Goal: Transaction & Acquisition: Purchase product/service

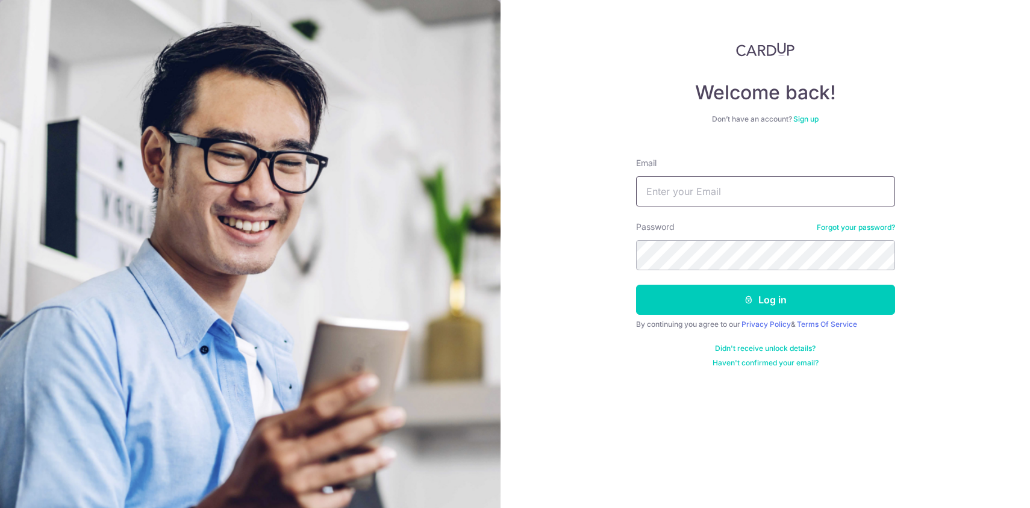
type input "[EMAIL_ADDRESS][DOMAIN_NAME]"
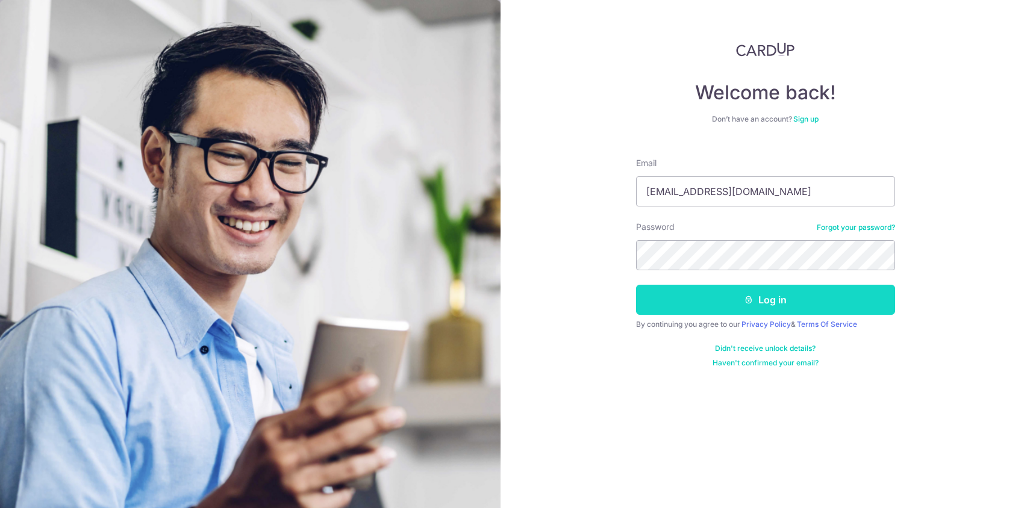
click at [761, 298] on button "Log in" at bounding box center [765, 300] width 259 height 30
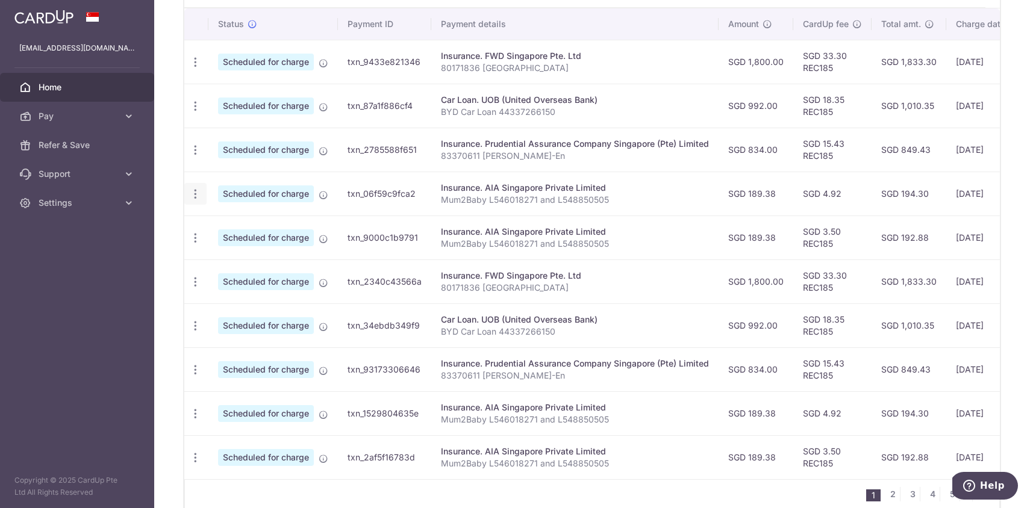
click at [202, 199] on div "Update payment Cancel payment" at bounding box center [195, 194] width 22 height 22
click at [192, 195] on icon "button" at bounding box center [195, 194] width 13 height 13
click at [254, 229] on span "Update payment" at bounding box center [260, 227] width 82 height 14
radio input "true"
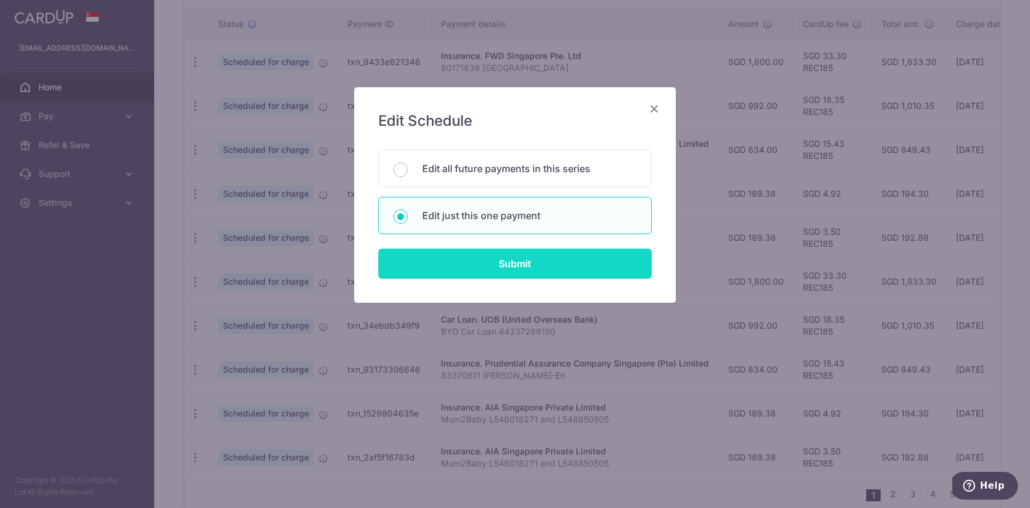
click at [487, 255] on input "Submit" at bounding box center [514, 264] width 273 height 30
radio input "true"
type input "189.38"
type input "31/10/2025"
type input "Mum2Baby L546018271 and L548850505"
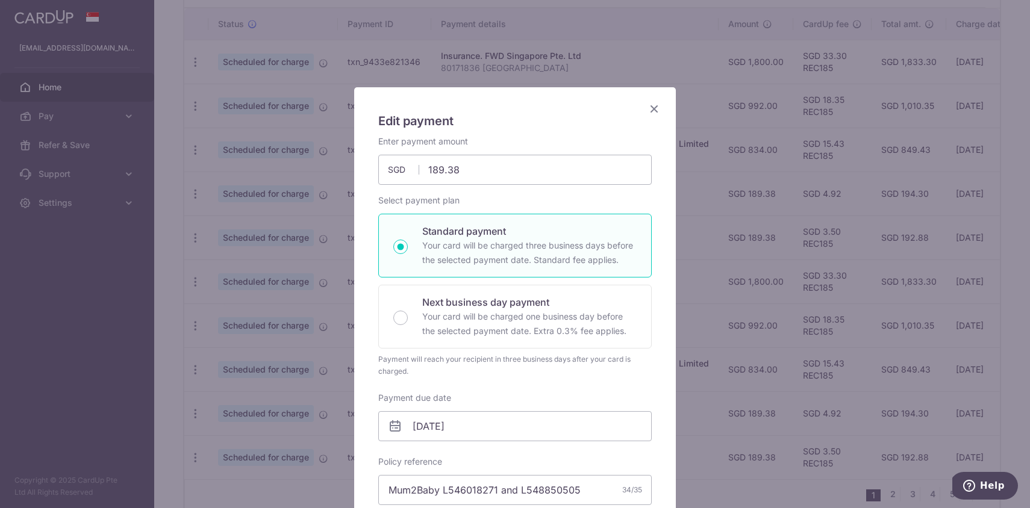
click at [655, 108] on icon "Close" at bounding box center [654, 108] width 14 height 15
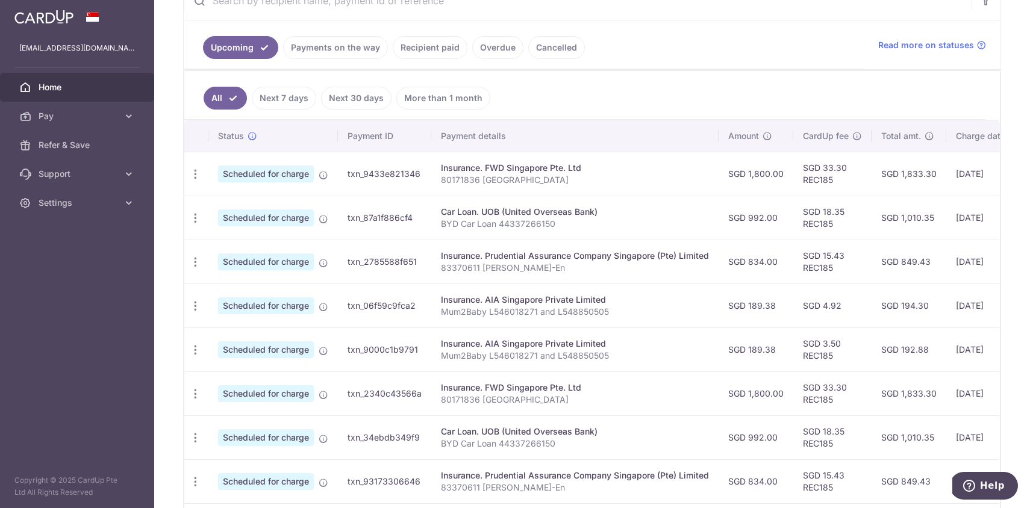
scroll to position [252, 0]
click at [120, 178] on link "Support" at bounding box center [77, 174] width 154 height 29
click at [99, 116] on span "Pay" at bounding box center [79, 116] width 80 height 12
click at [700, 72] on ul "All Next 7 days Next 30 days More than 1 month" at bounding box center [584, 94] width 801 height 49
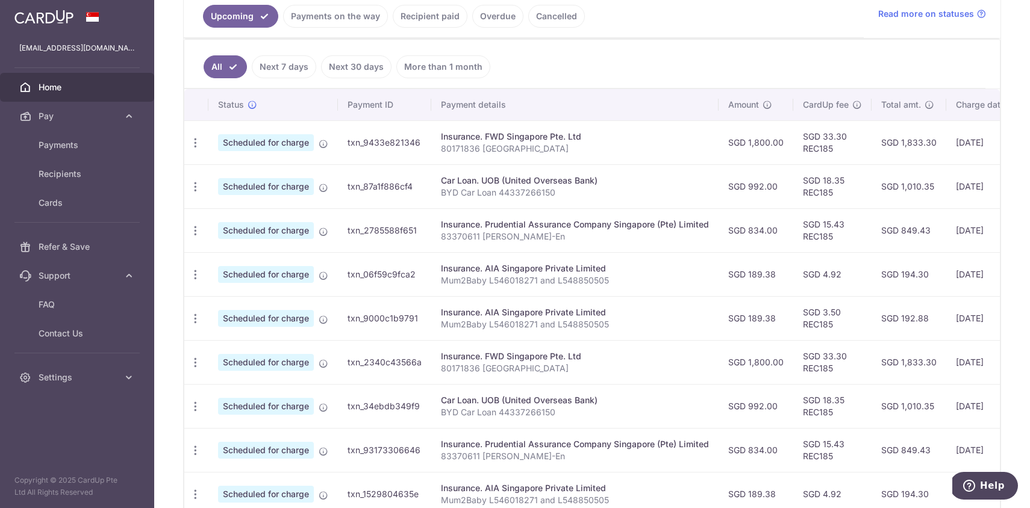
scroll to position [264, 0]
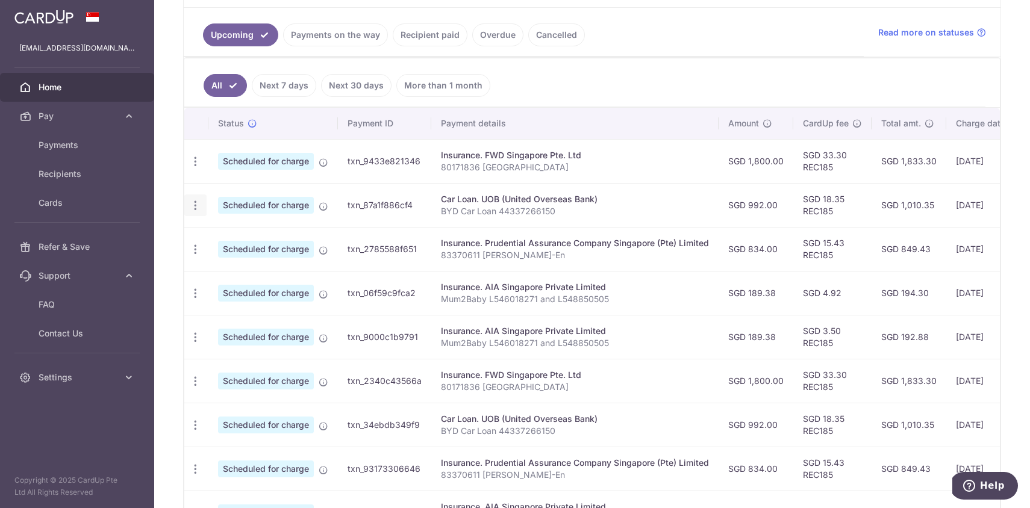
click at [189, 208] on icon "button" at bounding box center [195, 205] width 13 height 13
click at [260, 239] on span "Update payment" at bounding box center [260, 238] width 82 height 14
click at [196, 202] on icon "button" at bounding box center [195, 205] width 13 height 13
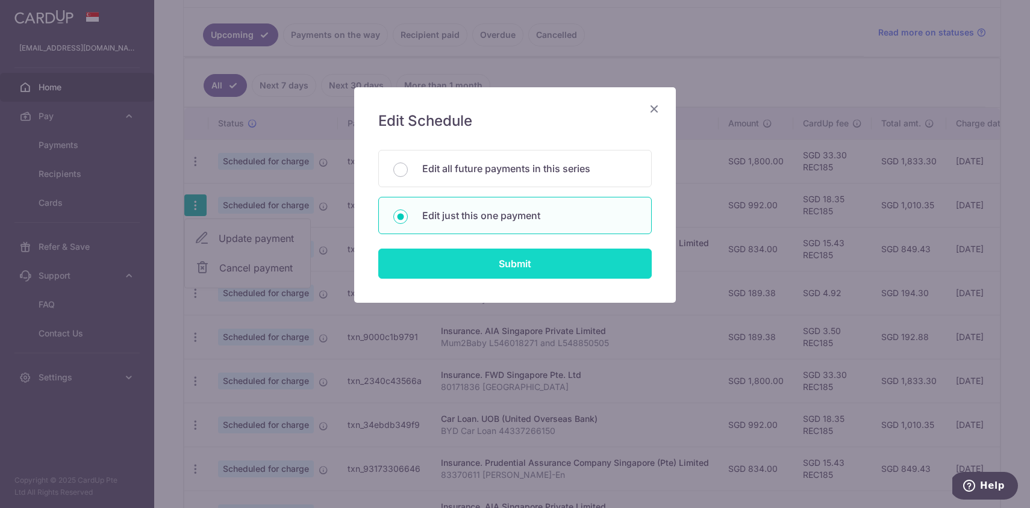
click at [521, 257] on input "Submit" at bounding box center [514, 264] width 273 height 30
type input "992.00"
radio input "true"
type input "20/10/2025"
type input "BYD Car Loan 44337266150"
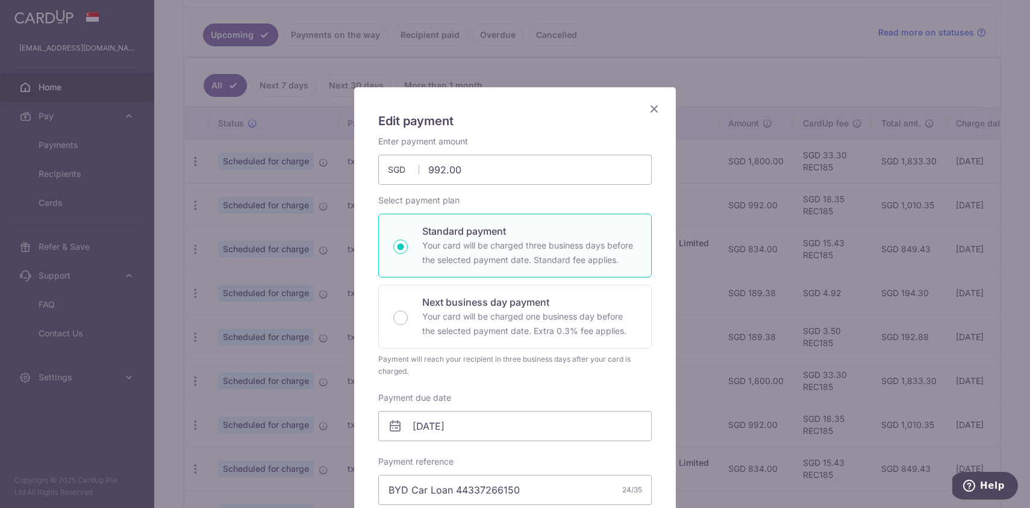
type input "REC185"
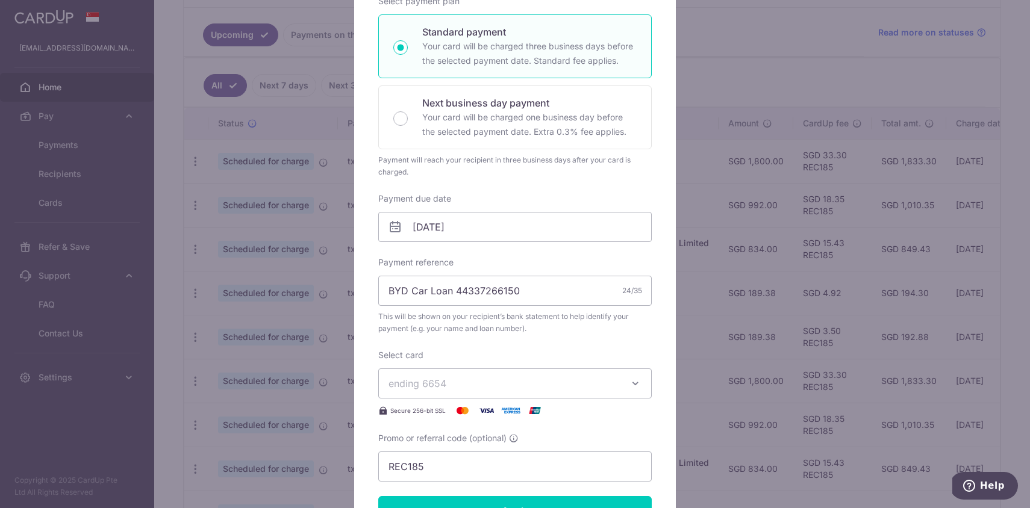
scroll to position [0, 0]
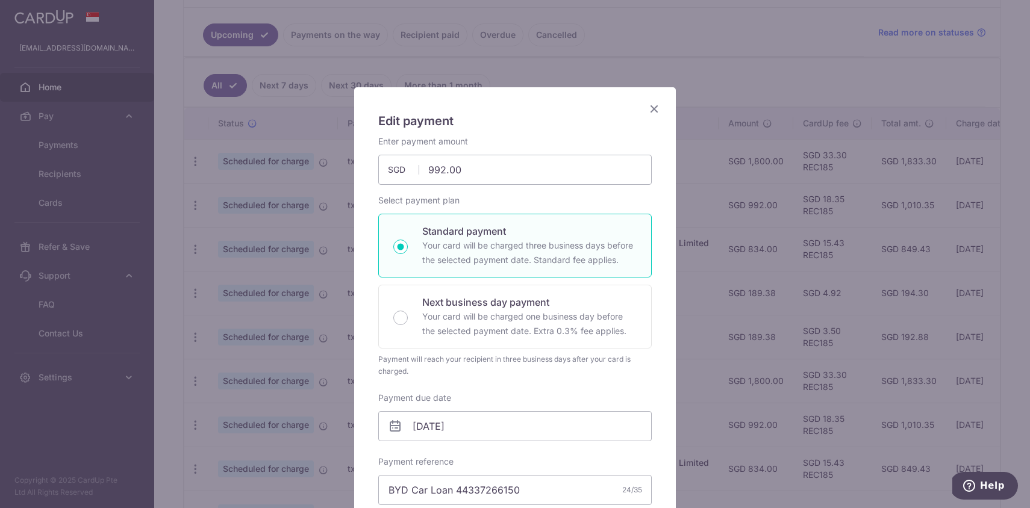
click at [657, 110] on icon "Close" at bounding box center [654, 108] width 14 height 15
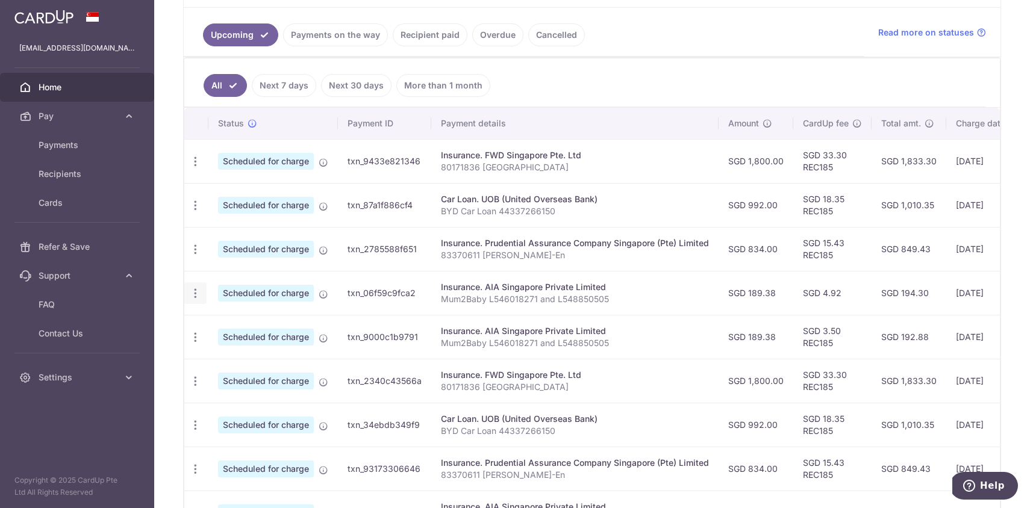
click at [198, 290] on icon "button" at bounding box center [195, 293] width 13 height 13
click at [263, 330] on span "Update payment" at bounding box center [260, 326] width 82 height 14
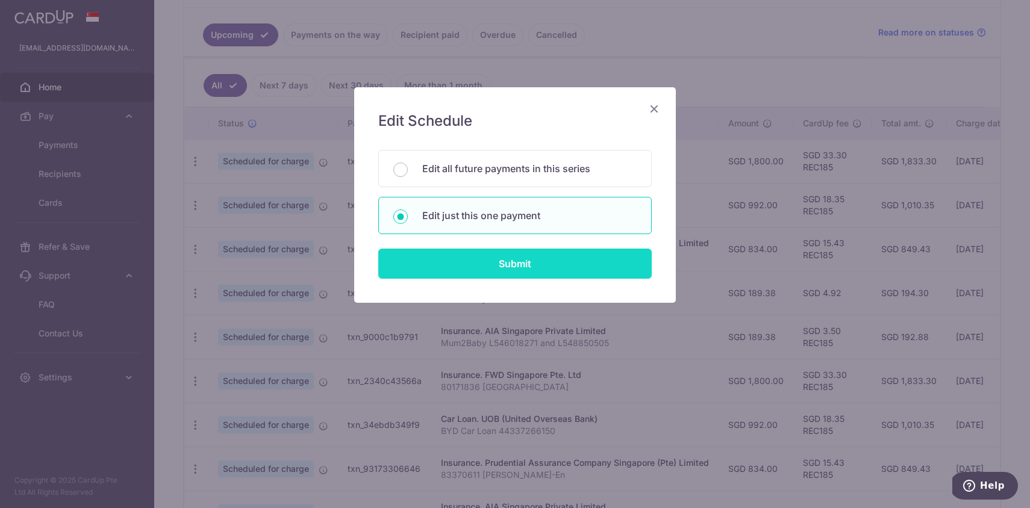
click at [486, 258] on input "Submit" at bounding box center [514, 264] width 273 height 30
type input "189.38"
radio input "true"
type input "31/10/2025"
type input "Mum2Baby L546018271 and L548850505"
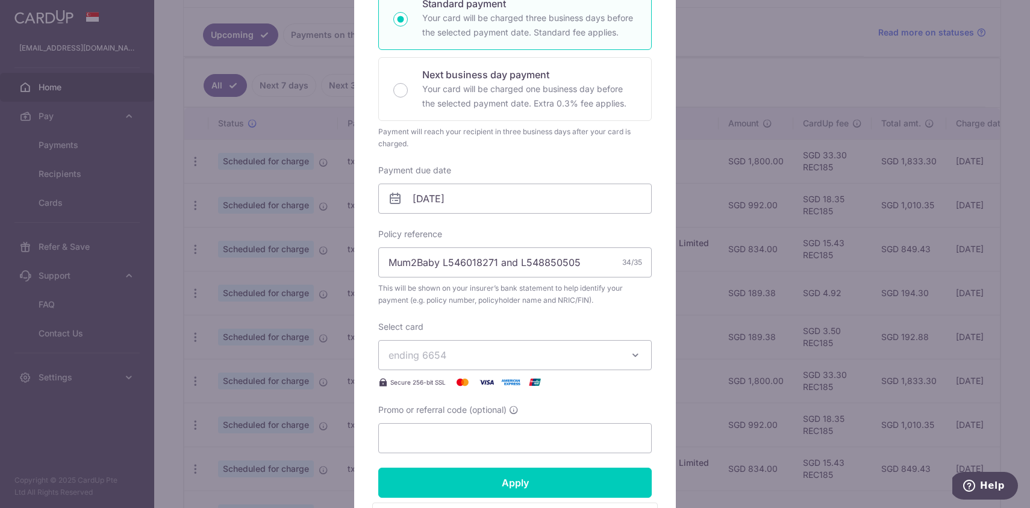
scroll to position [252, 0]
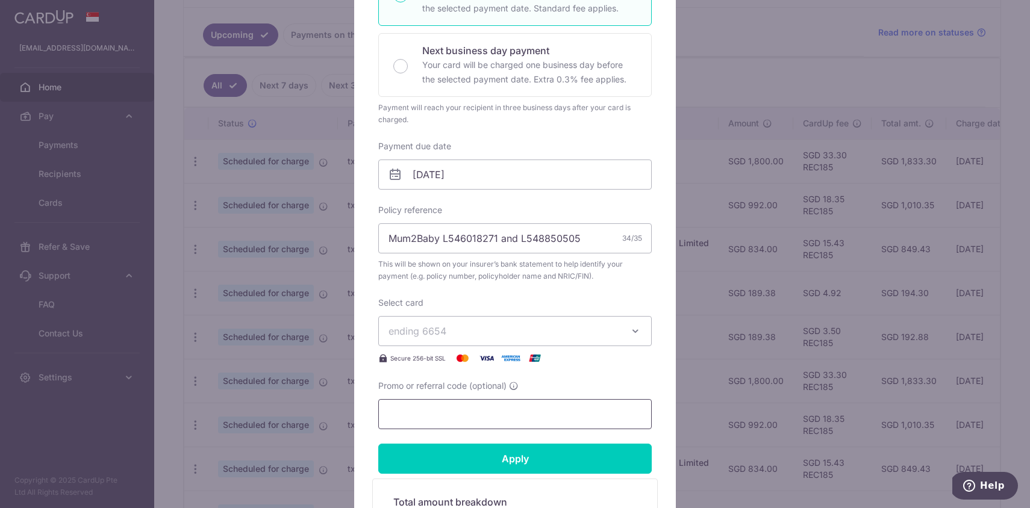
click at [478, 407] on input "Promo or referral code (optional)" at bounding box center [514, 414] width 273 height 30
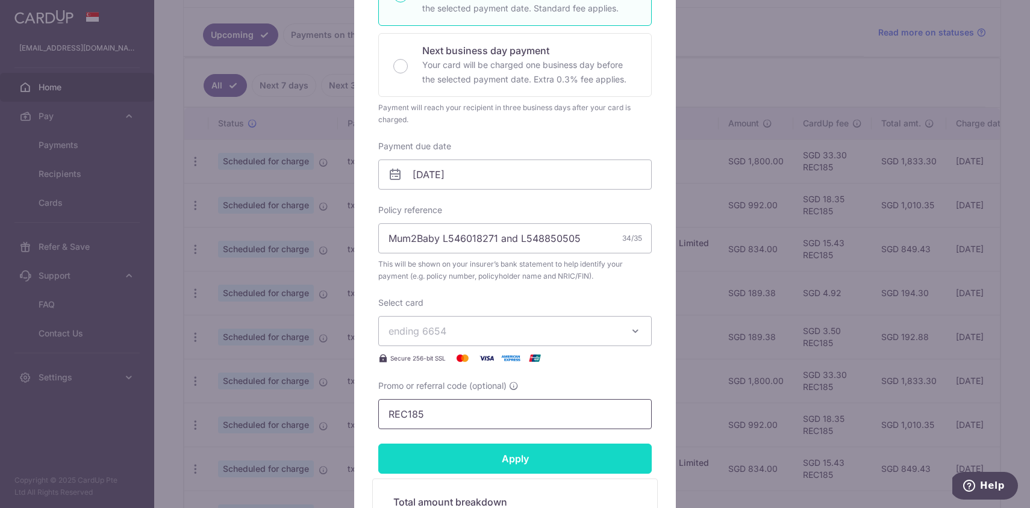
type input "REC185"
click at [539, 459] on input "Apply" at bounding box center [514, 459] width 273 height 30
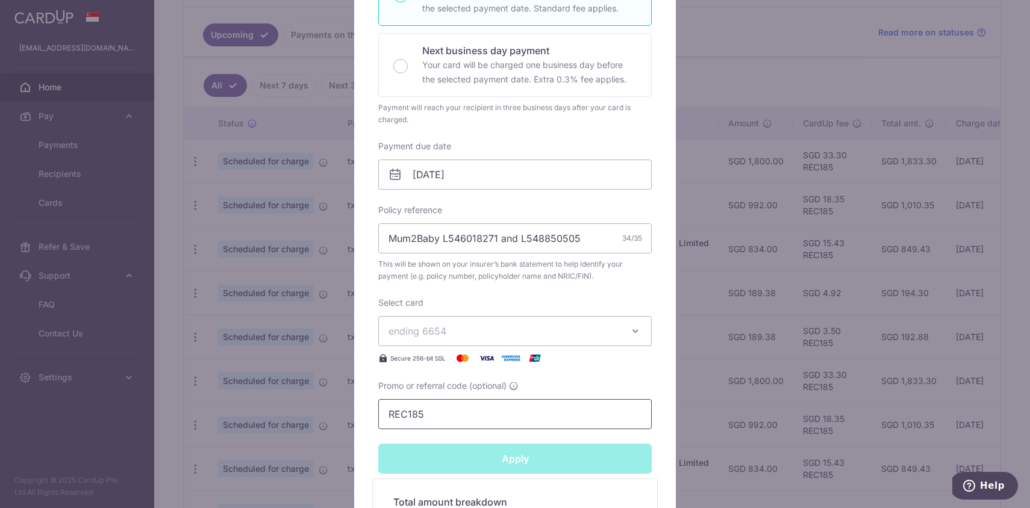
type input "Successfully Applied"
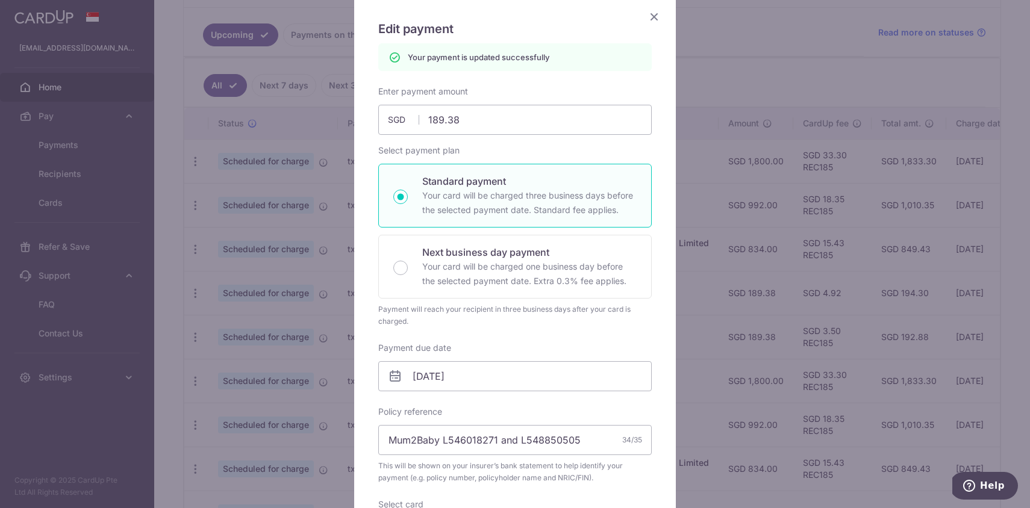
scroll to position [0, 0]
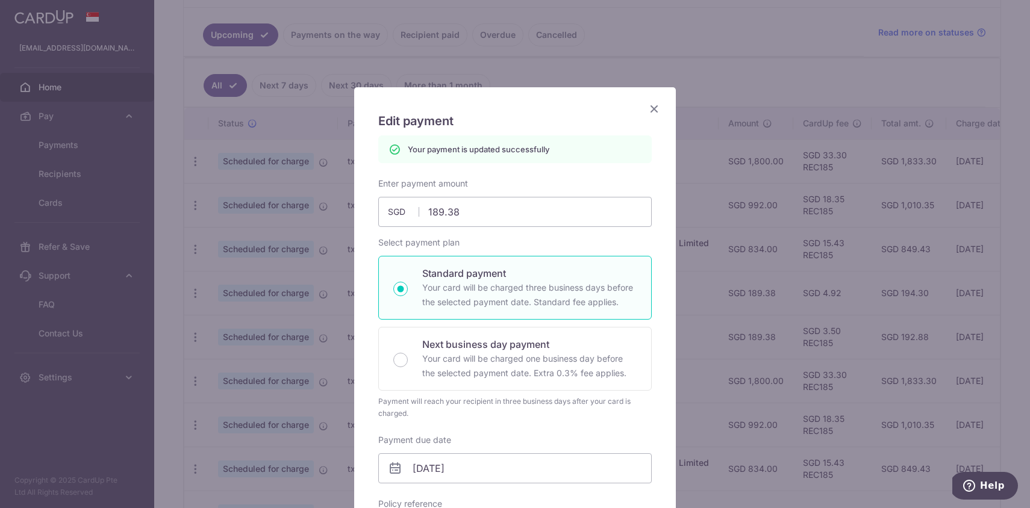
click at [651, 111] on icon "Close" at bounding box center [654, 108] width 14 height 15
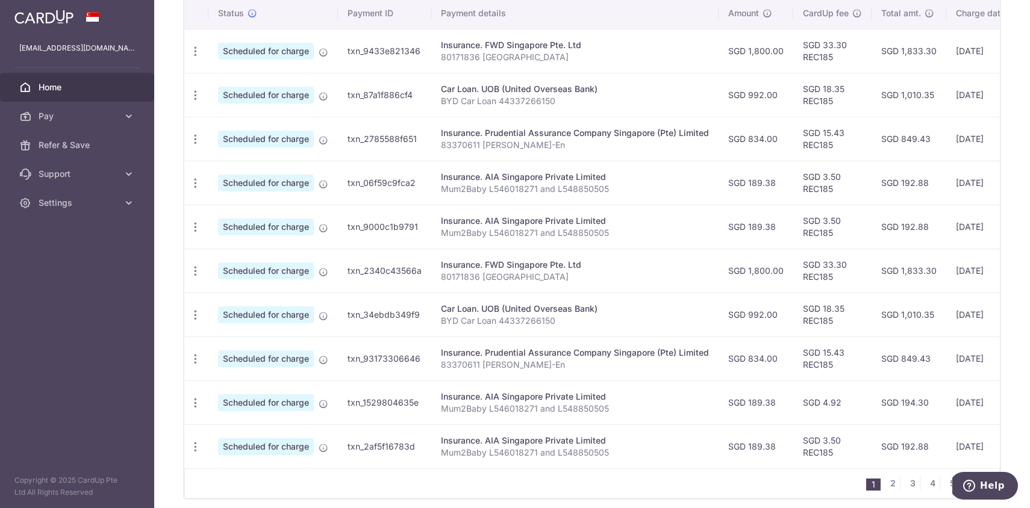
scroll to position [423, 0]
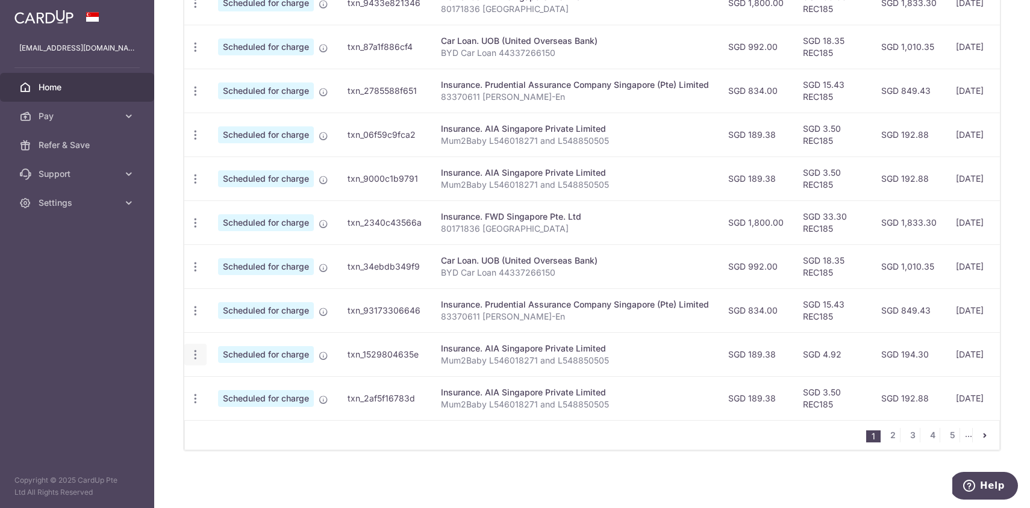
click at [196, 361] on div "Update payment Cancel payment" at bounding box center [195, 355] width 22 height 22
click at [196, 354] on icon "button" at bounding box center [195, 355] width 13 height 13
click at [235, 385] on span "Update payment" at bounding box center [260, 388] width 82 height 14
radio input "true"
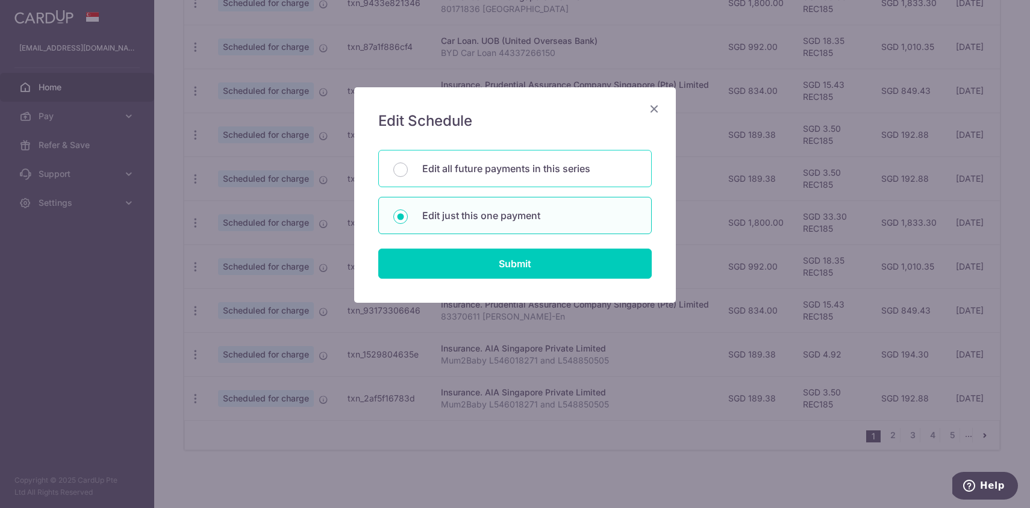
click at [504, 174] on p "Edit all future payments in this series" at bounding box center [529, 168] width 214 height 14
click at [408, 174] on input "Edit all future payments in this series" at bounding box center [400, 170] width 14 height 14
radio input "true"
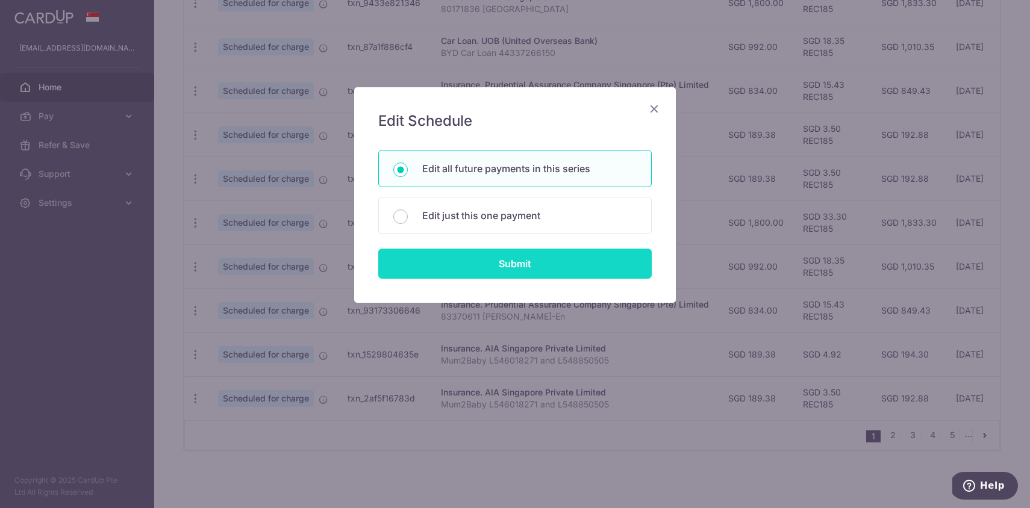
click at [522, 255] on input "Submit" at bounding box center [514, 264] width 273 height 30
radio input "true"
type input "189.38"
type input "Mum2Baby L546018271 and L548850505"
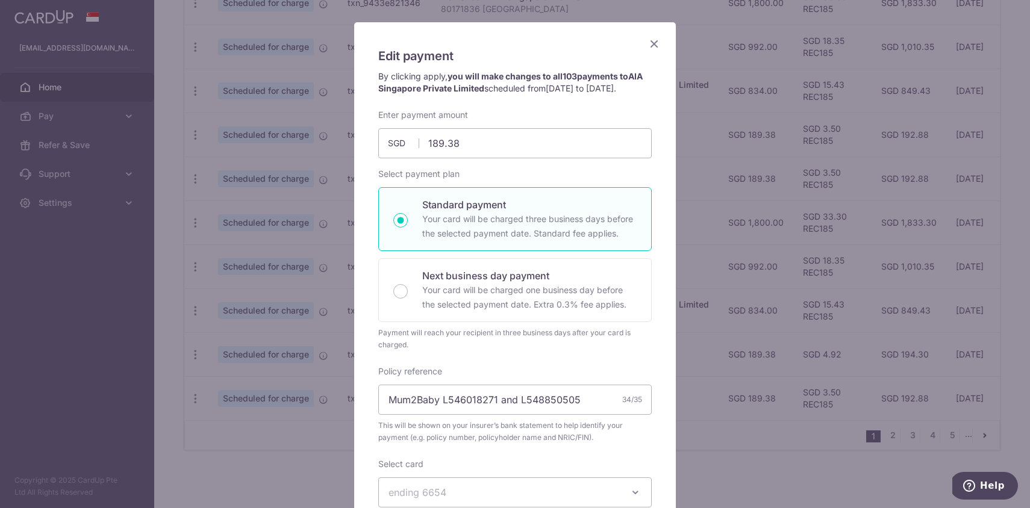
scroll to position [10, 0]
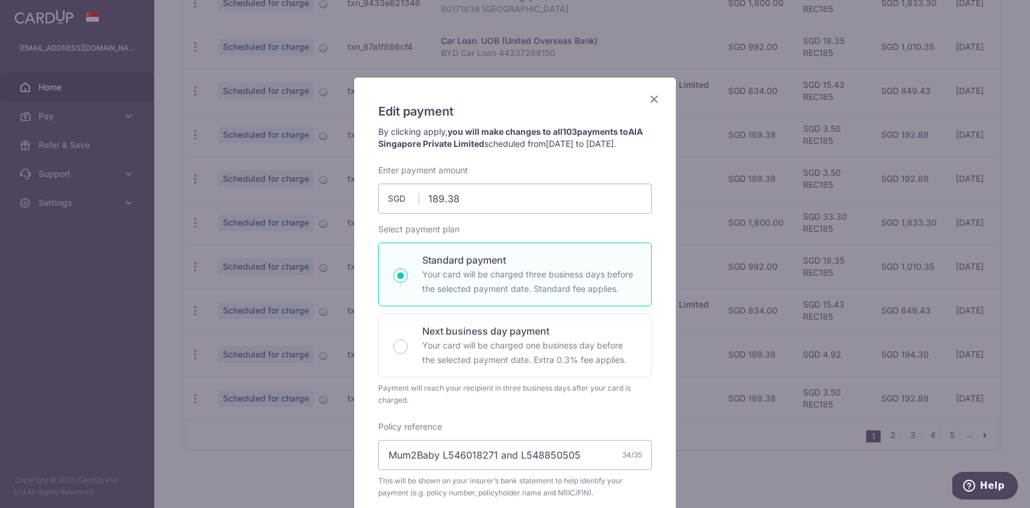
click at [655, 98] on icon "Close" at bounding box center [654, 99] width 14 height 15
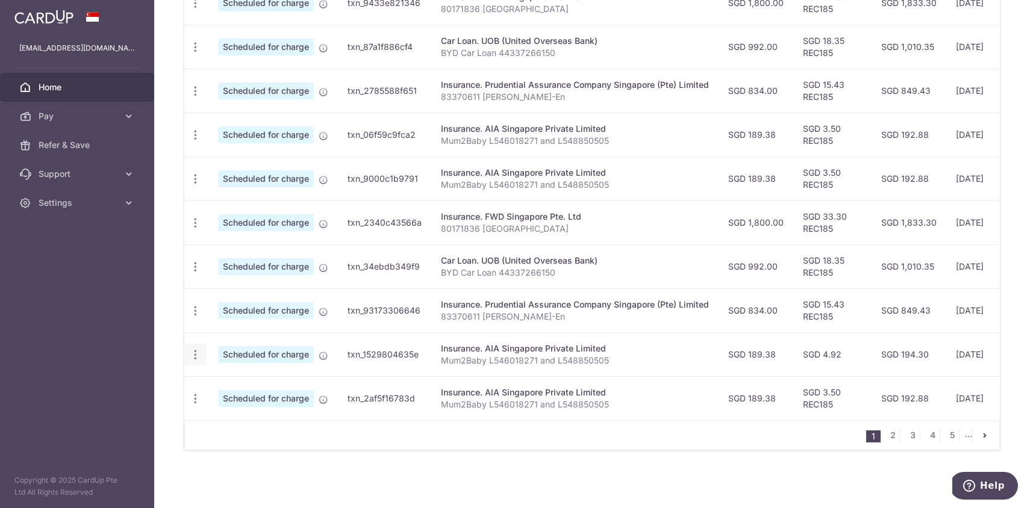
click at [201, 356] on div "Update payment Cancel payment" at bounding box center [195, 355] width 22 height 22
click at [192, 354] on icon "button" at bounding box center [195, 355] width 13 height 13
click at [226, 389] on span "Update payment" at bounding box center [260, 388] width 82 height 14
radio input "true"
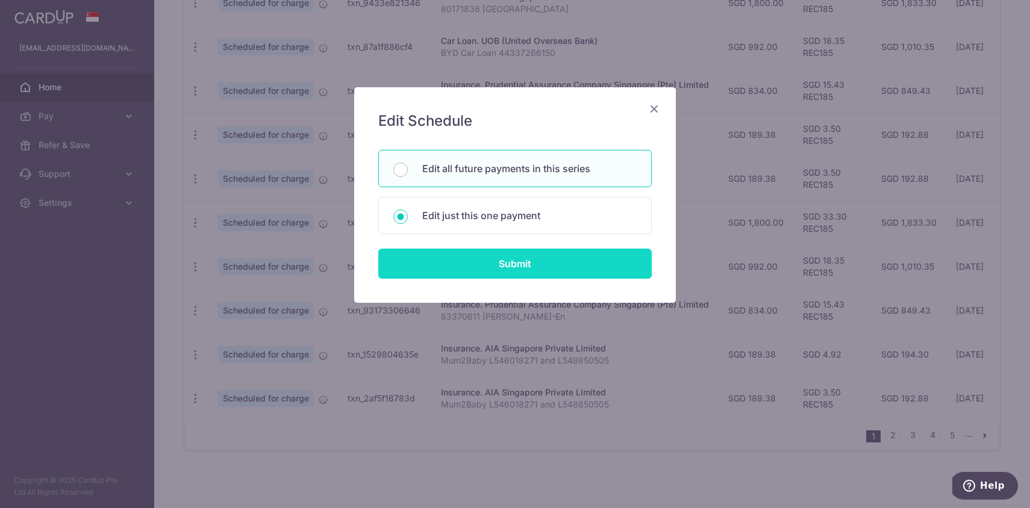
click at [525, 255] on input "Submit" at bounding box center [514, 264] width 273 height 30
radio input "true"
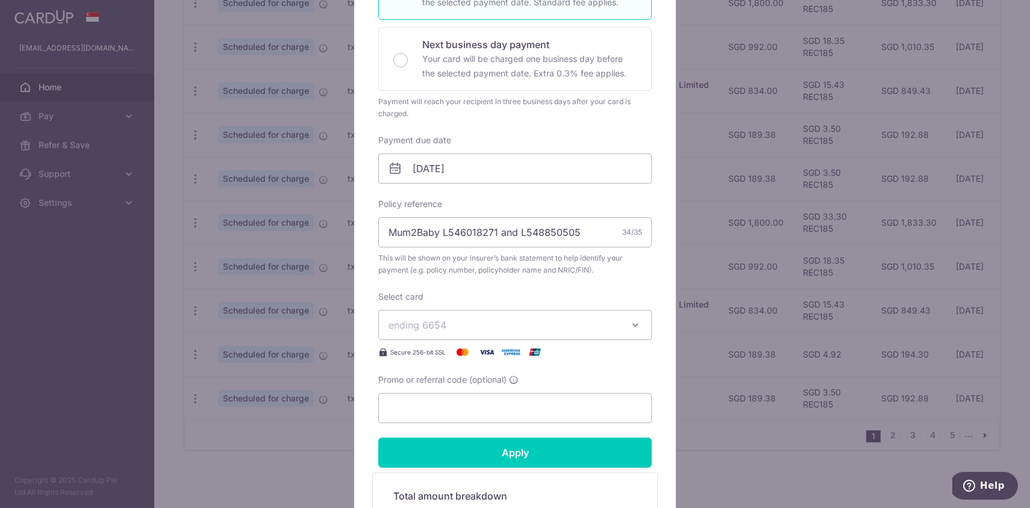
scroll to position [269, 0]
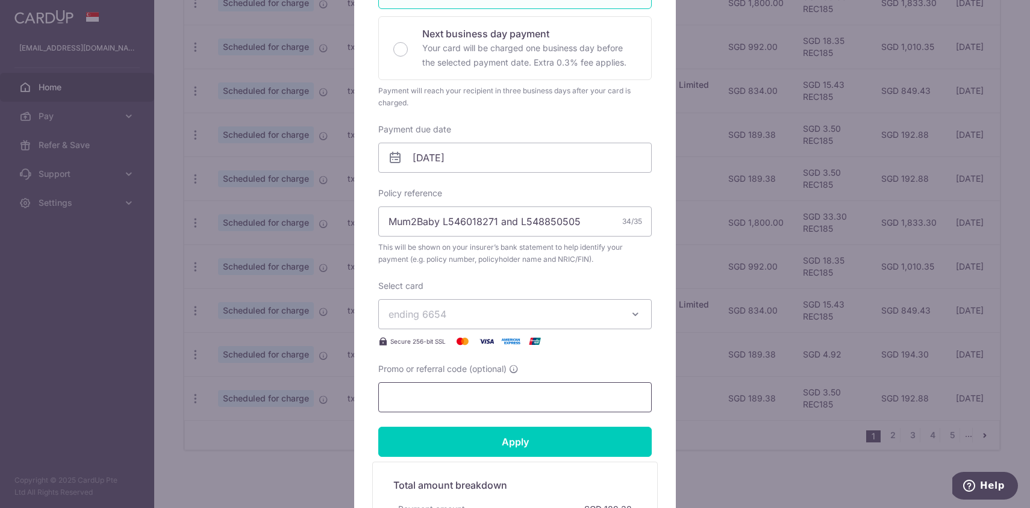
click at [558, 404] on input "Promo or referral code (optional)" at bounding box center [514, 397] width 273 height 30
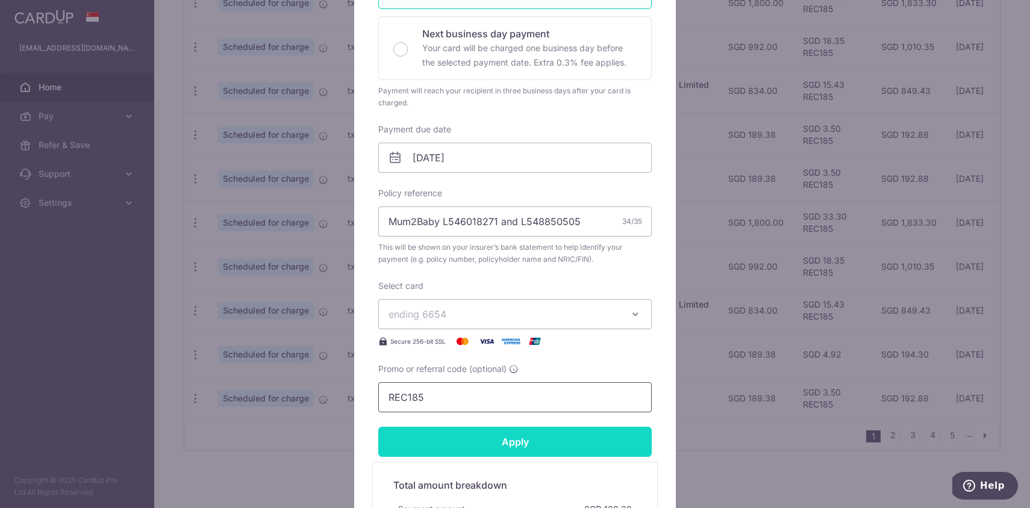
type input "REC185"
click at [563, 454] on input "Apply" at bounding box center [514, 442] width 273 height 30
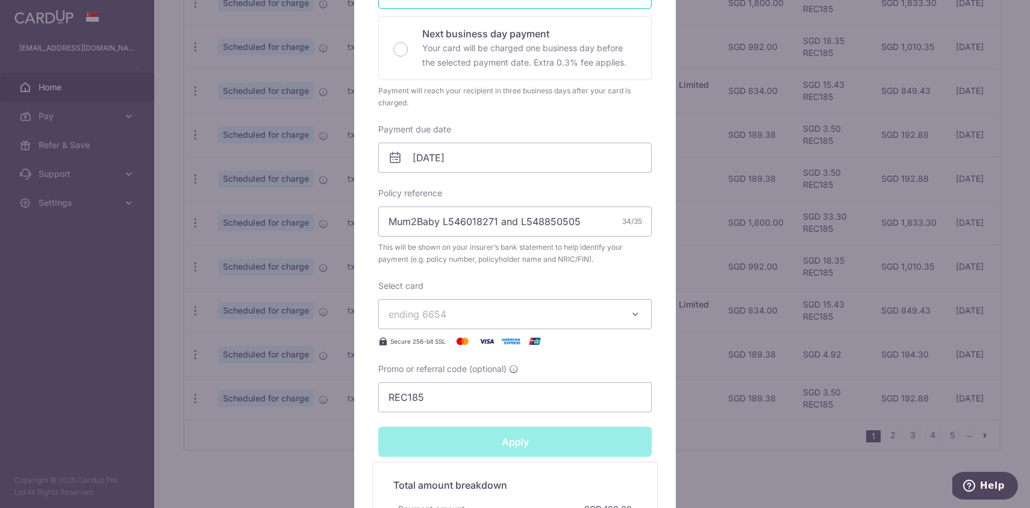
type input "Successfully Applied"
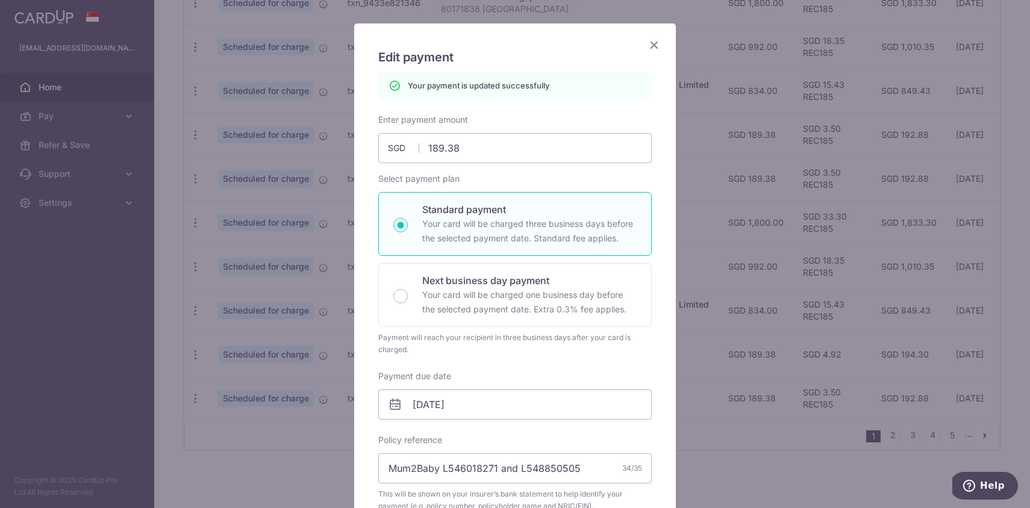
scroll to position [53, 0]
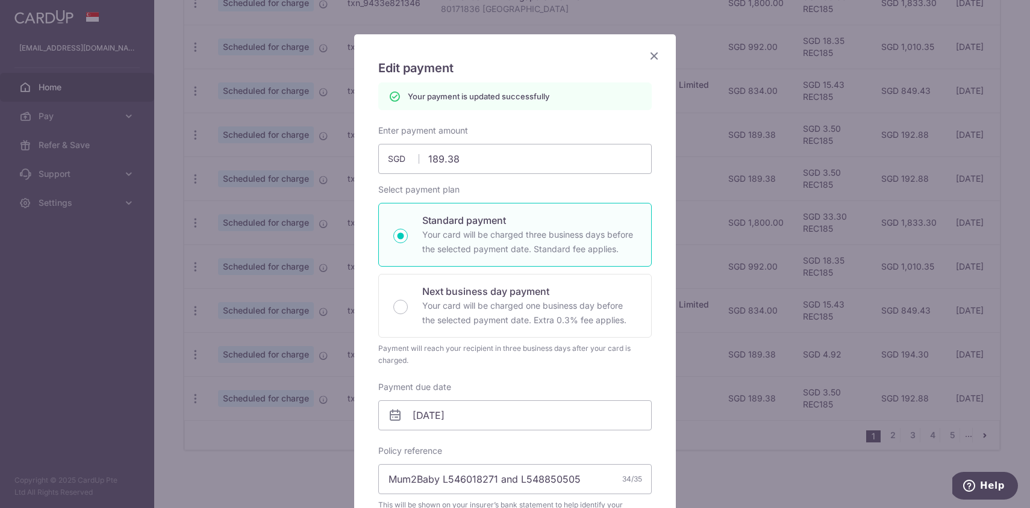
click at [657, 58] on icon "Close" at bounding box center [654, 55] width 14 height 15
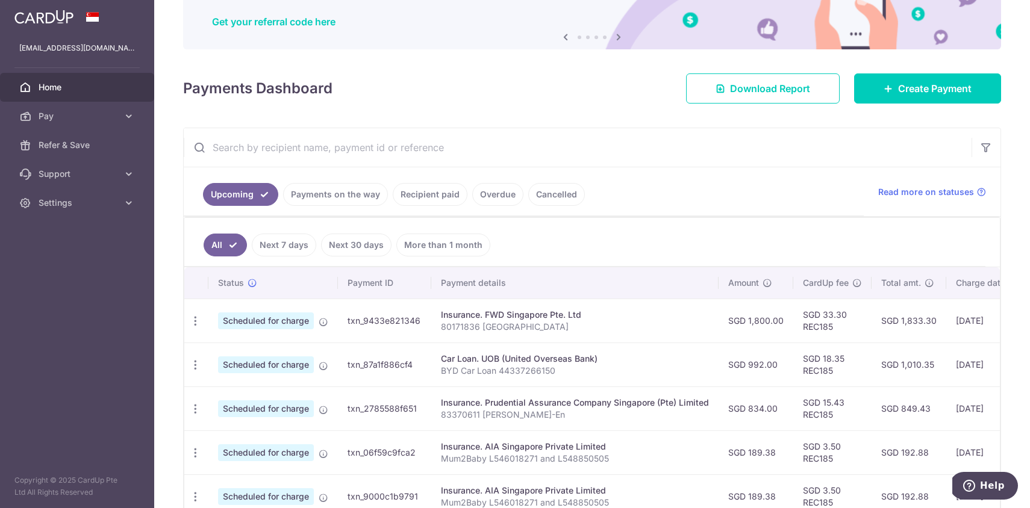
scroll to position [96, 0]
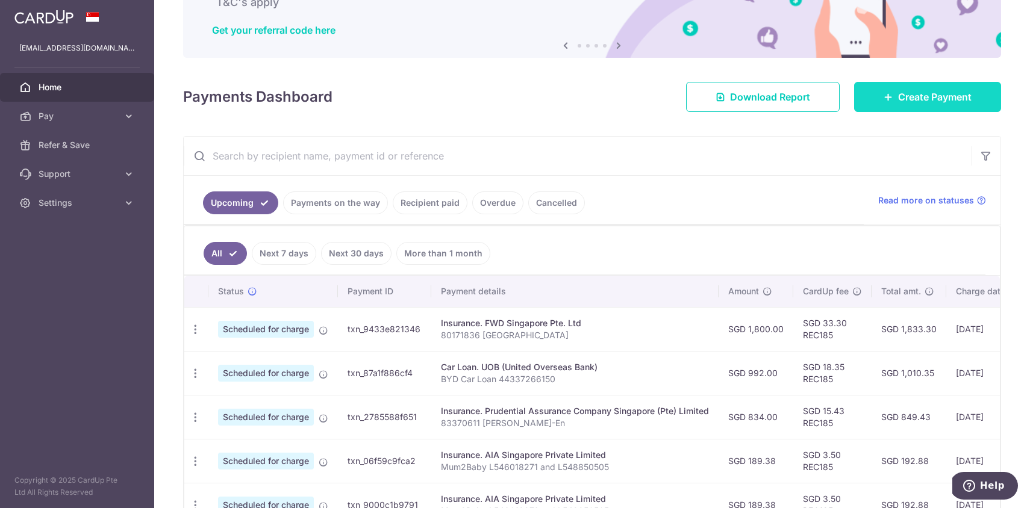
click at [913, 109] on link "Create Payment" at bounding box center [927, 97] width 147 height 30
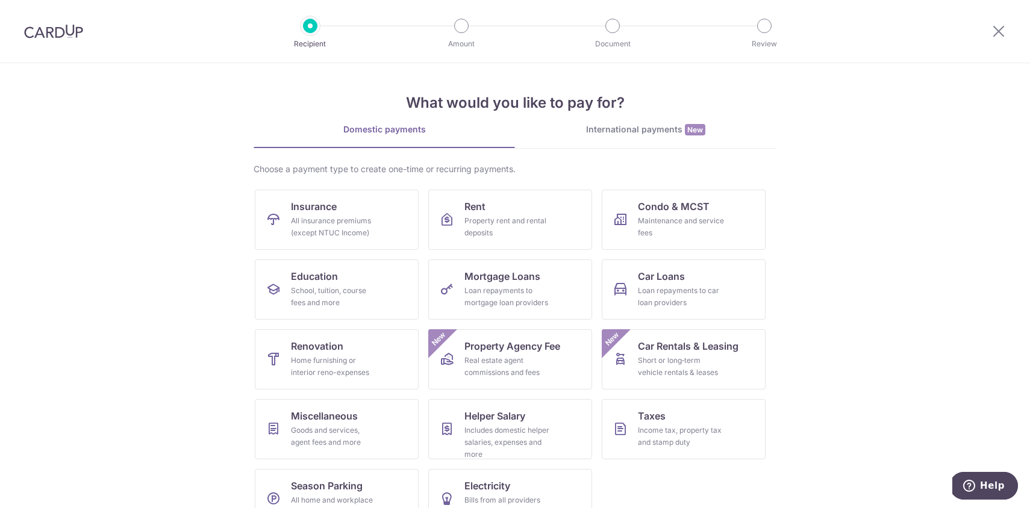
scroll to position [31, 0]
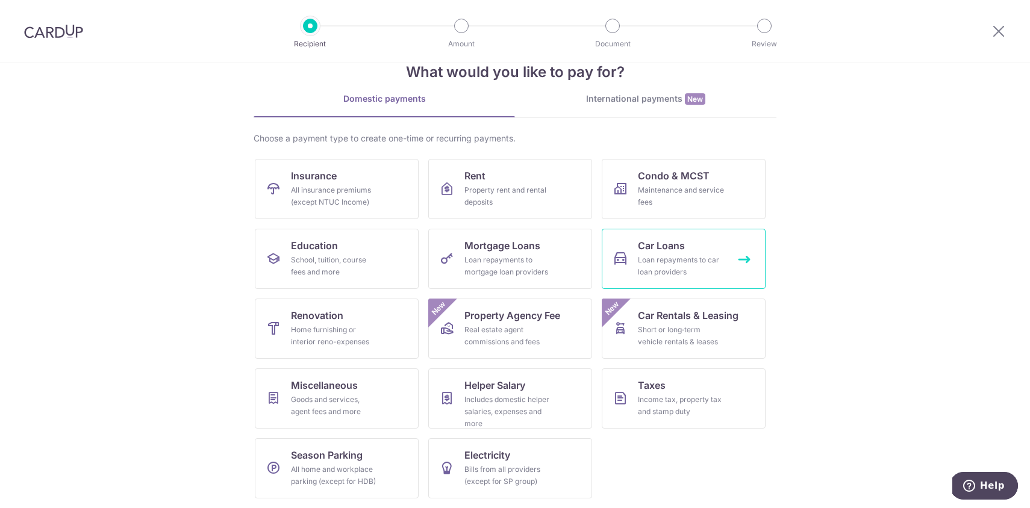
click at [684, 255] on div "Loan repayments to car loan providers" at bounding box center [681, 266] width 87 height 24
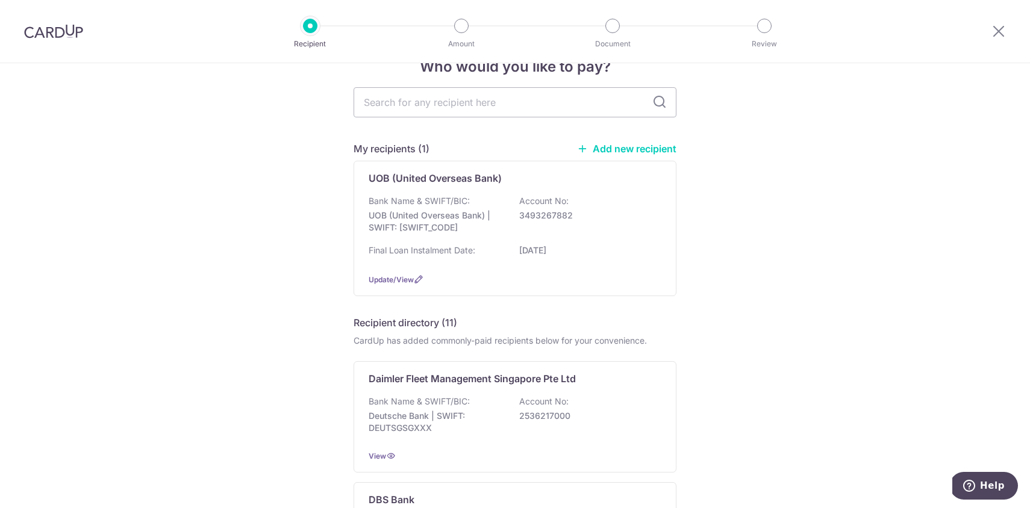
scroll to position [25, 0]
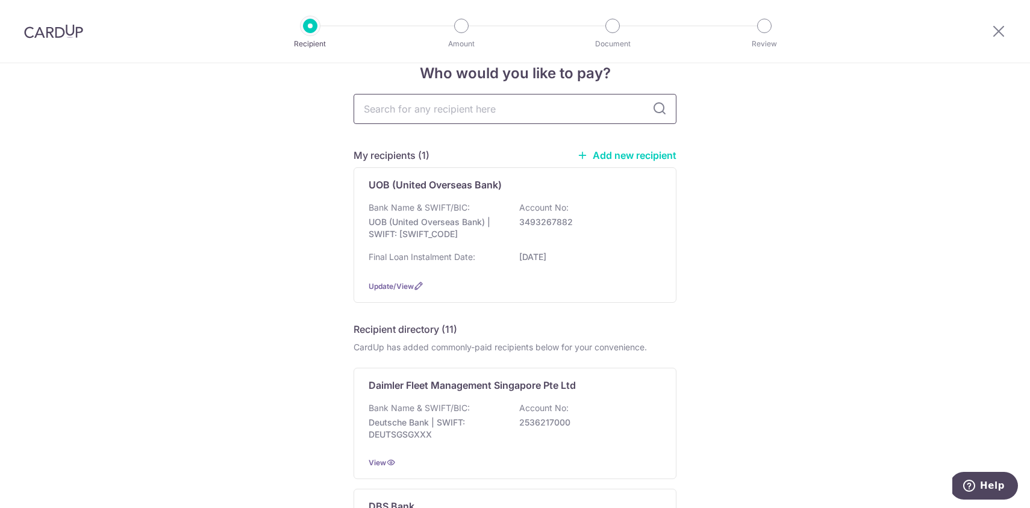
click at [528, 117] on input "text" at bounding box center [515, 109] width 323 height 30
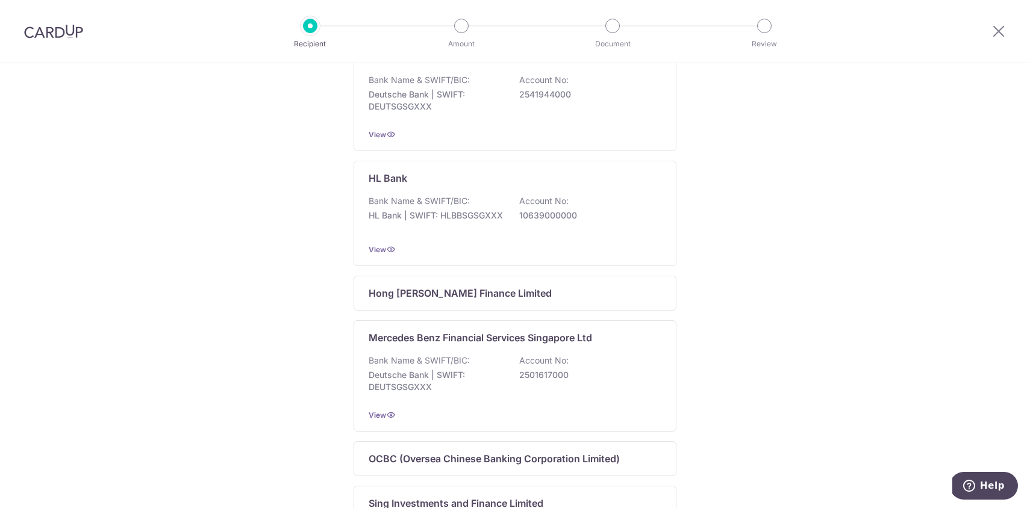
scroll to position [0, 0]
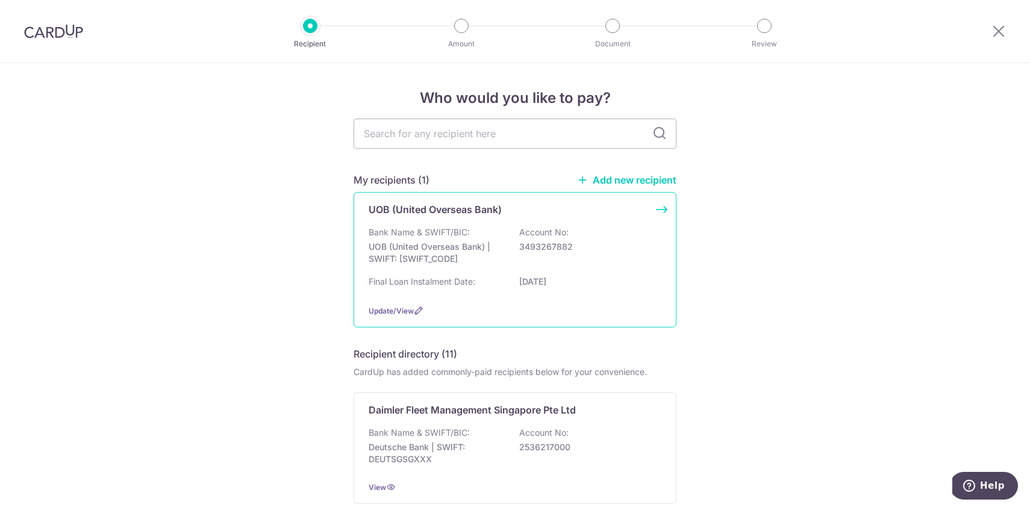
click at [661, 210] on div "UOB (United Overseas Bank) Bank Name & SWIFT/BIC: UOB (United Overseas Bank) | …" at bounding box center [515, 260] width 323 height 136
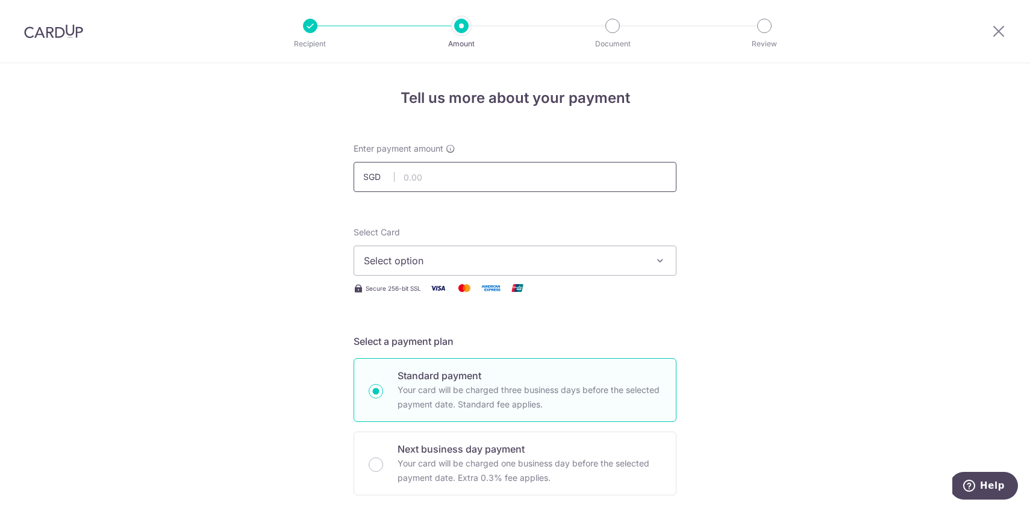
click at [504, 187] on input "text" at bounding box center [515, 177] width 323 height 30
click at [523, 265] on span "Select option" at bounding box center [504, 261] width 281 height 14
type input "992.00"
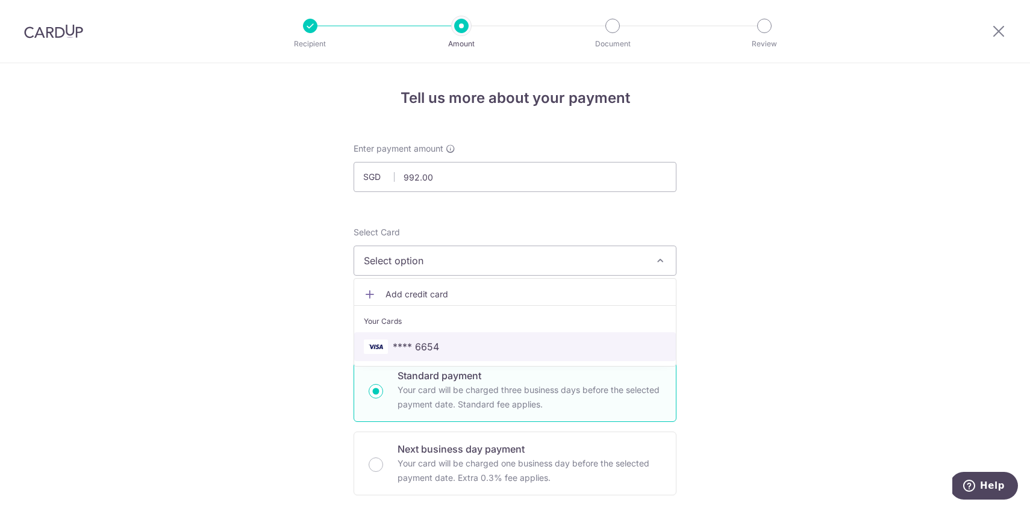
click at [490, 345] on span "**** 6654" at bounding box center [515, 347] width 302 height 14
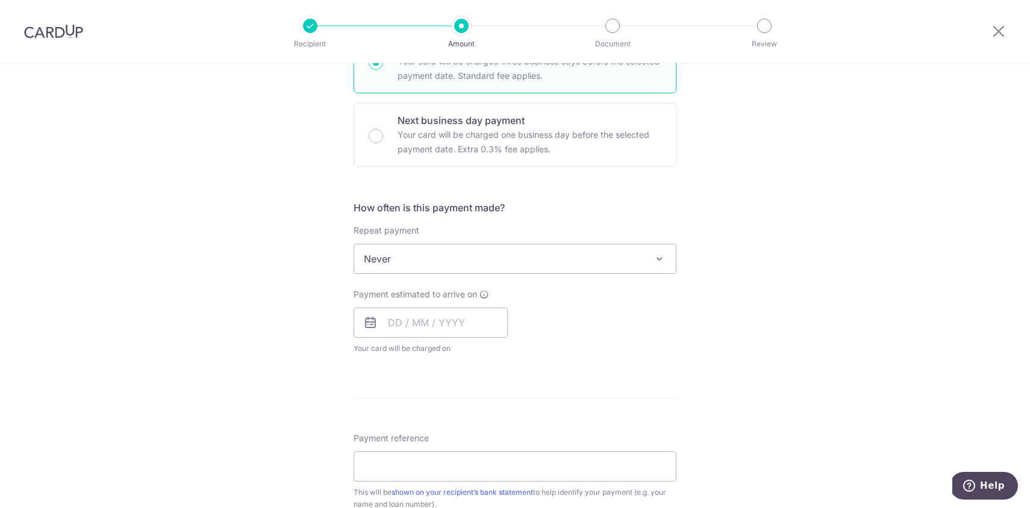
scroll to position [369, 0]
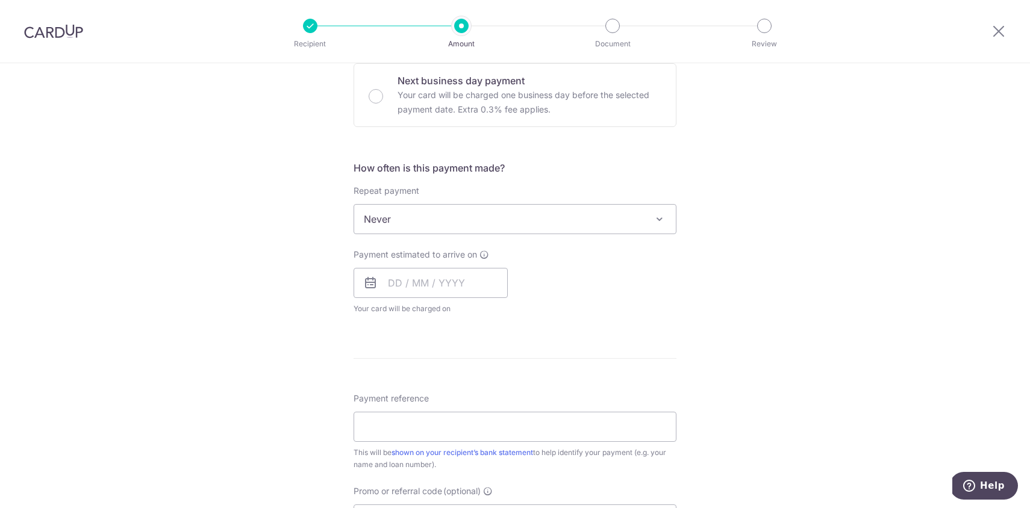
click at [619, 234] on span "Never" at bounding box center [515, 219] width 323 height 30
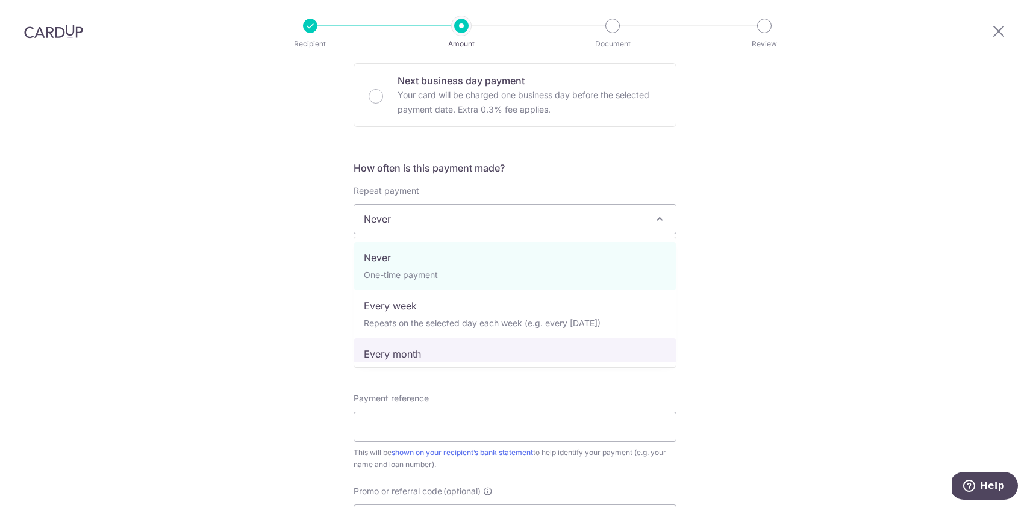
select select "3"
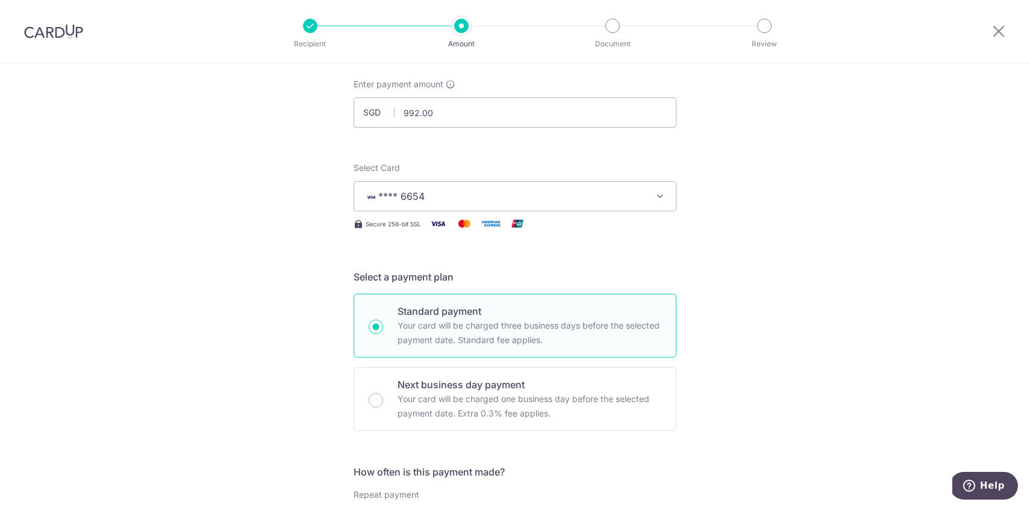
scroll to position [62, 0]
click at [450, 107] on input "992.00" at bounding box center [515, 115] width 323 height 30
type input "994.12"
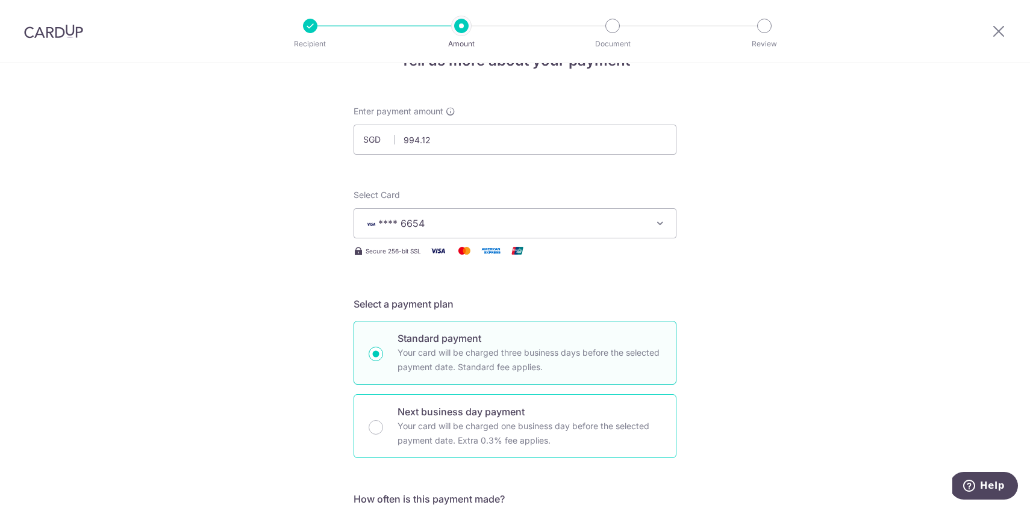
scroll to position [0, 0]
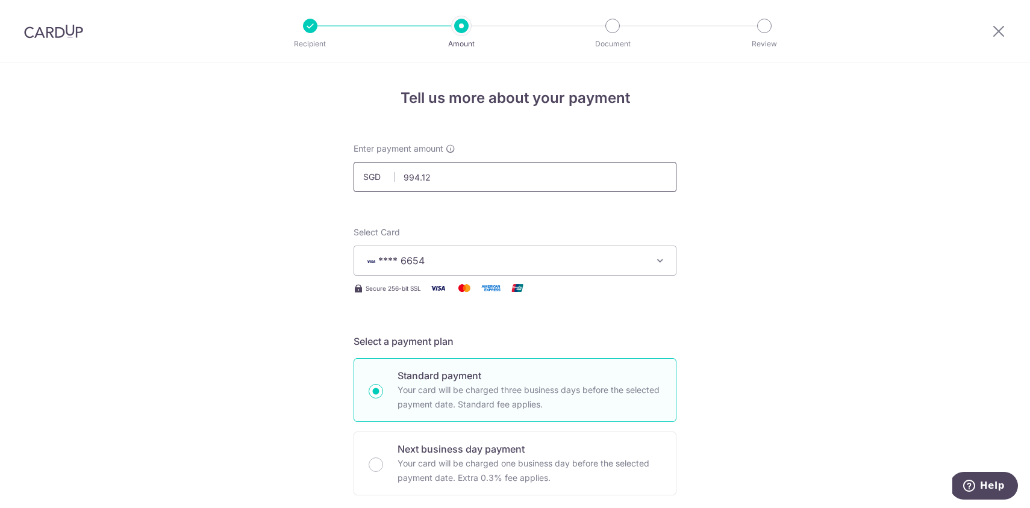
click at [494, 173] on input "994.12" at bounding box center [515, 177] width 323 height 30
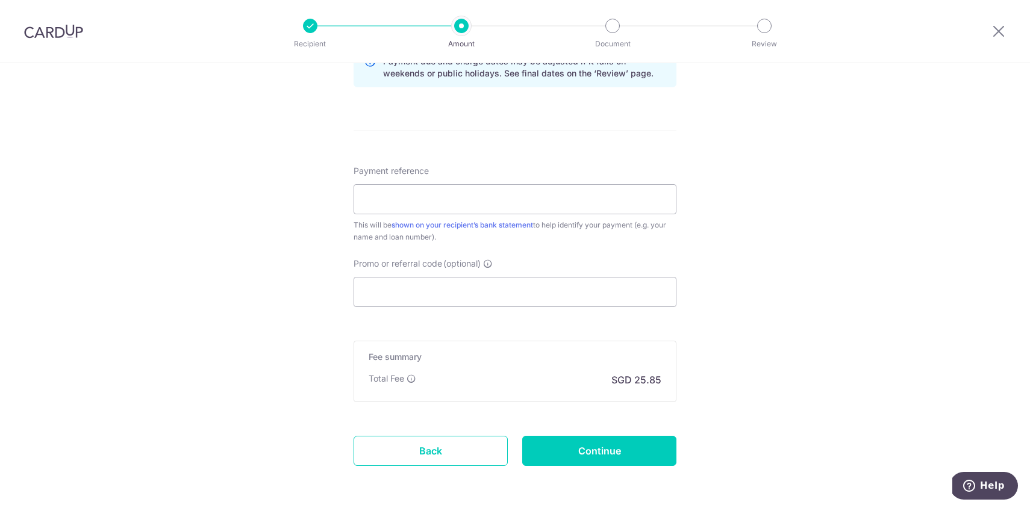
scroll to position [706, 0]
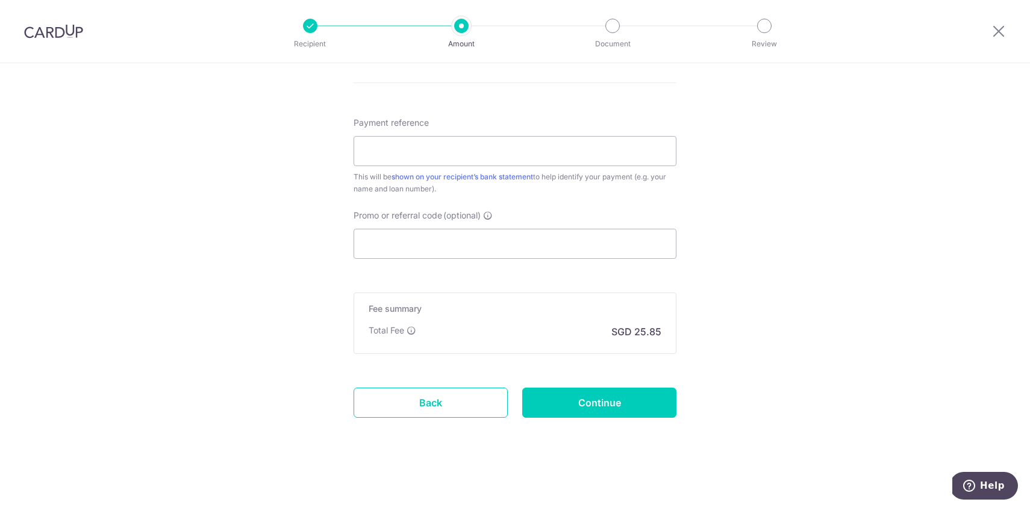
click at [429, 410] on link "Back" at bounding box center [431, 403] width 154 height 30
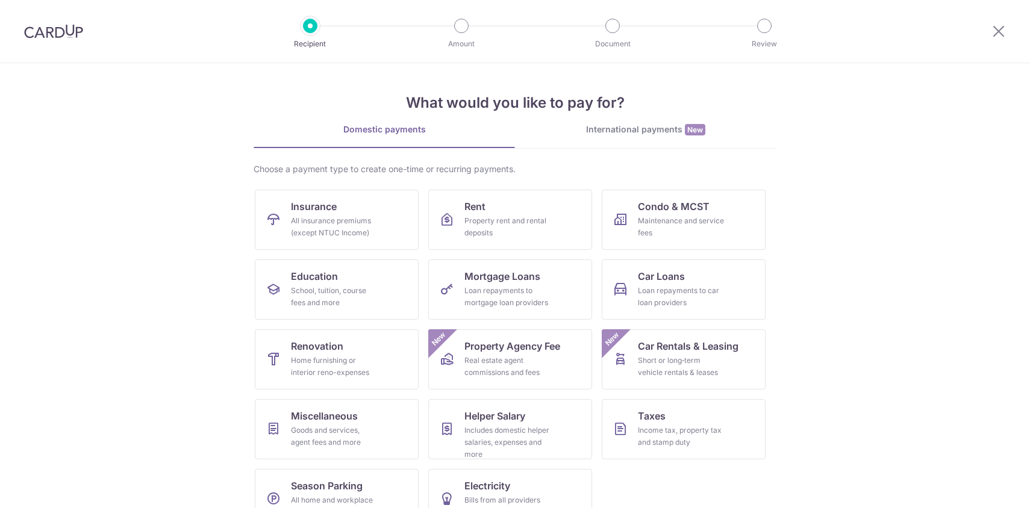
scroll to position [31, 0]
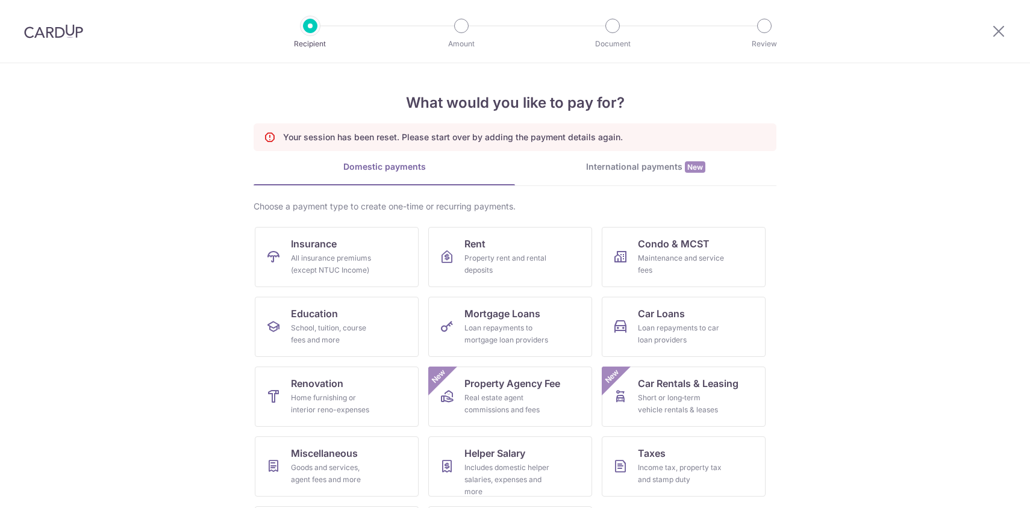
scroll to position [68, 0]
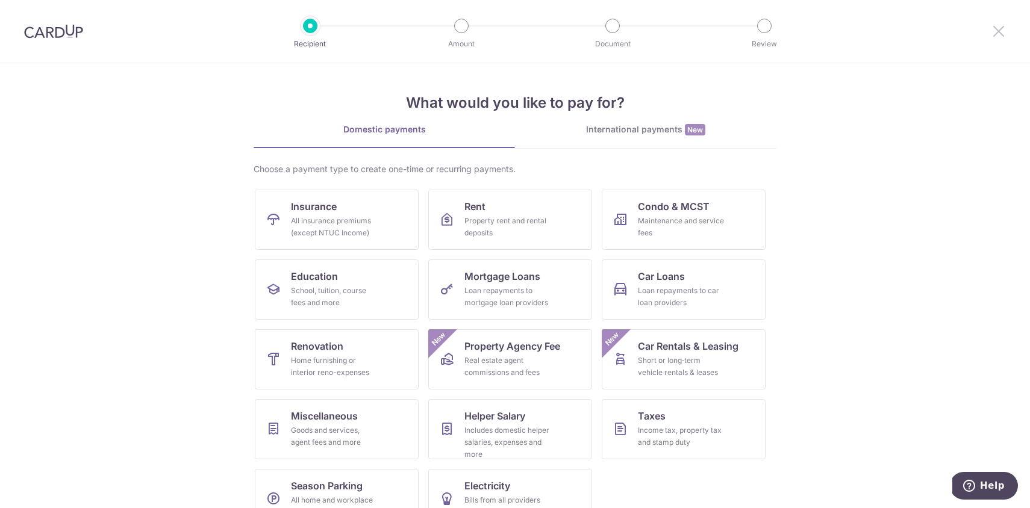
click at [1002, 34] on icon at bounding box center [998, 30] width 14 height 15
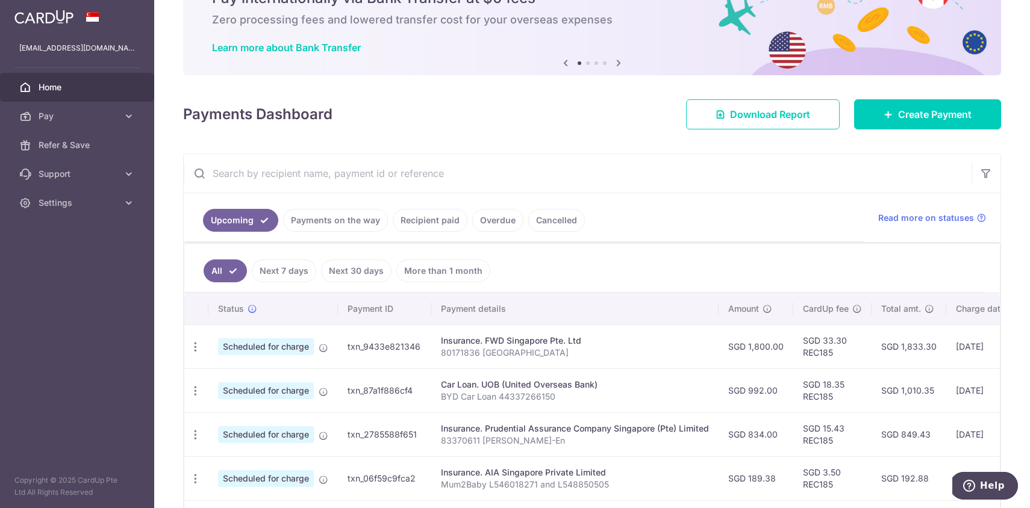
scroll to position [66, 0]
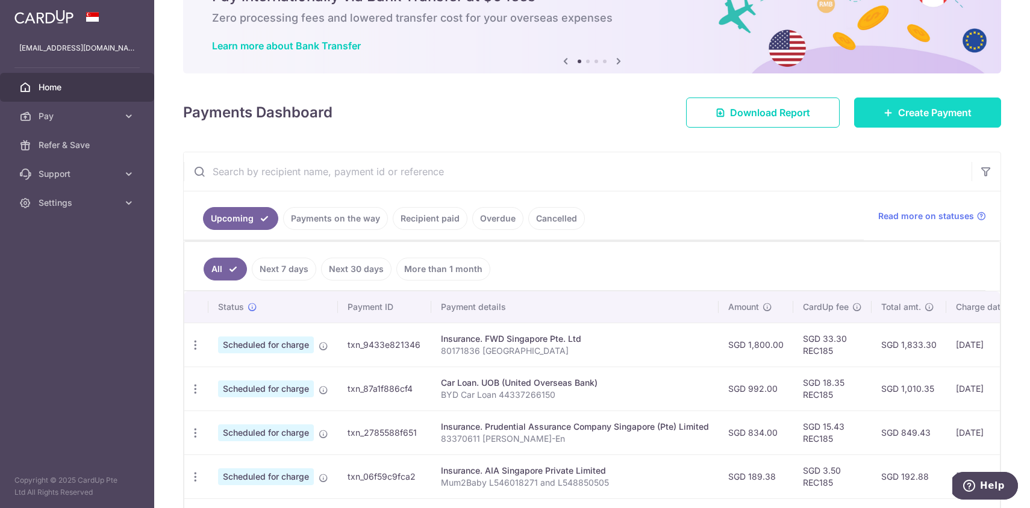
click at [912, 103] on link "Create Payment" at bounding box center [927, 113] width 147 height 30
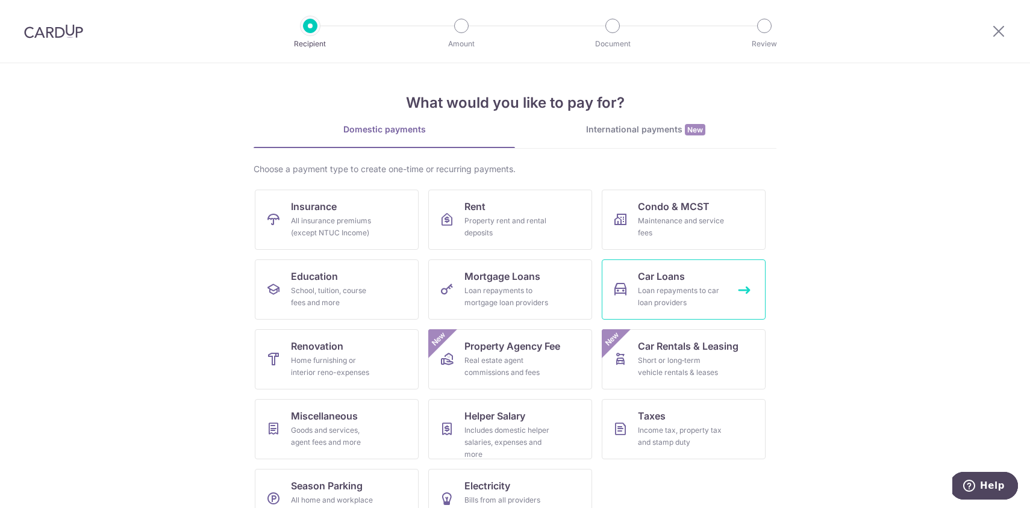
scroll to position [31, 0]
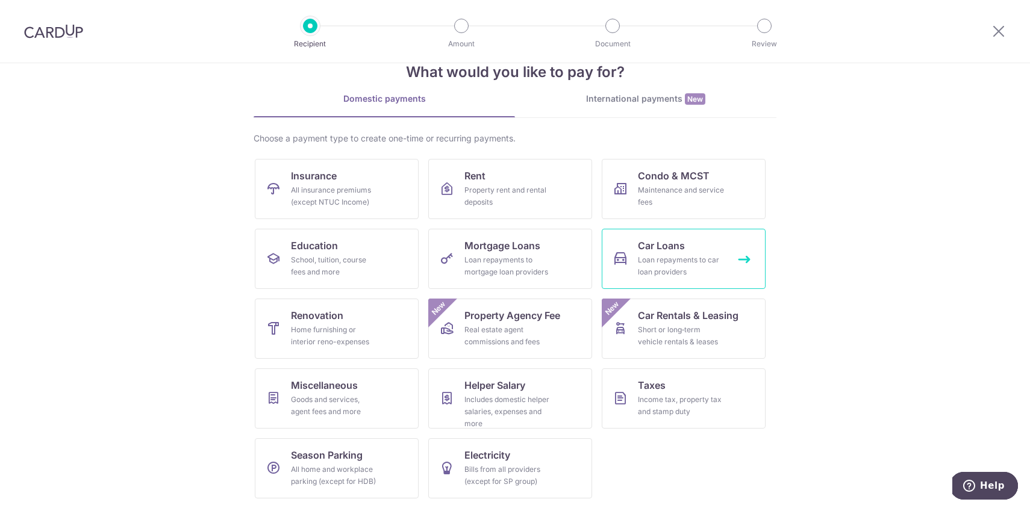
click at [661, 270] on div "Loan repayments to car loan providers" at bounding box center [681, 266] width 87 height 24
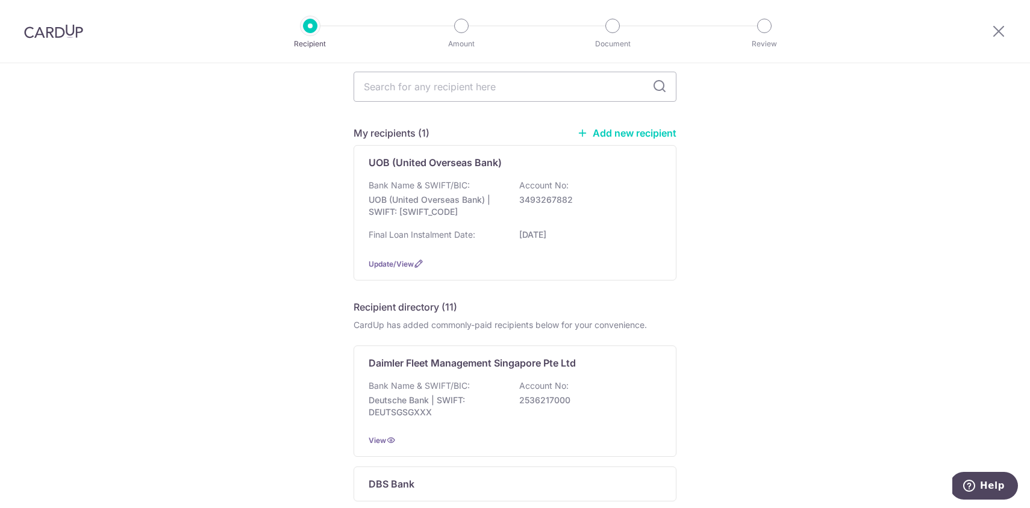
scroll to position [57, 0]
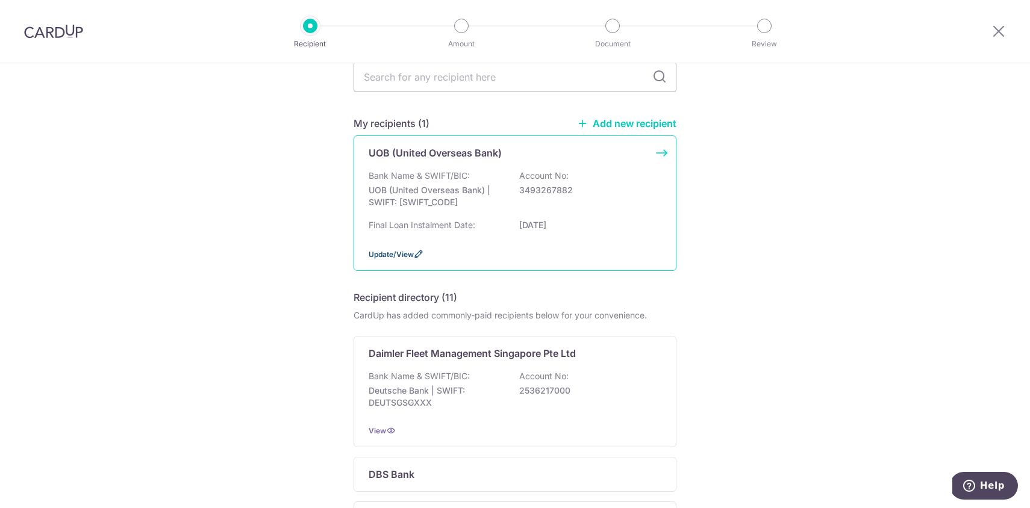
click at [413, 252] on span "Update/View" at bounding box center [391, 254] width 45 height 9
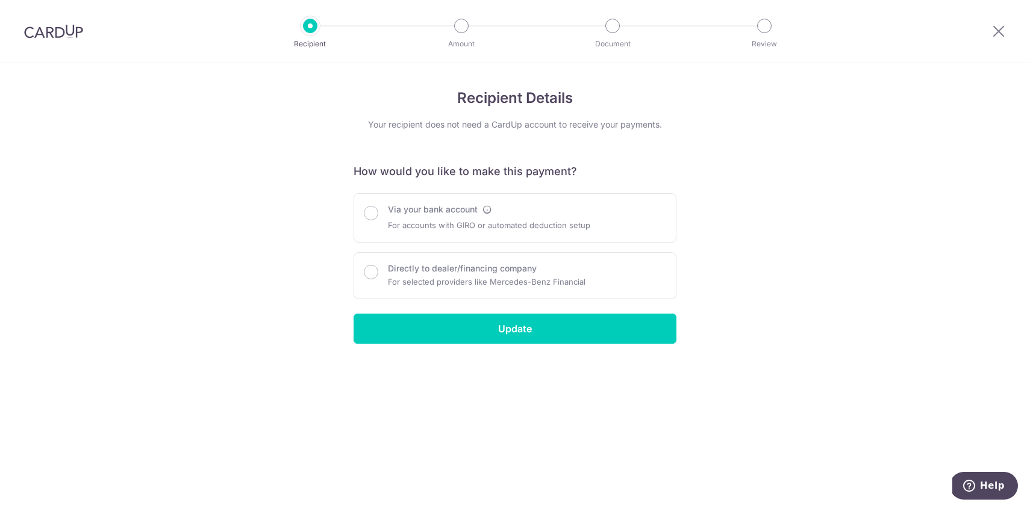
click at [906, 201] on div "Recipient Details Your recipient does not need a CardUp account to receive your…" at bounding box center [515, 285] width 1030 height 445
click at [379, 205] on div "Via your bank account For accounts with GIRO or automated deduction setup" at bounding box center [515, 218] width 302 height 29
click at [365, 219] on div at bounding box center [371, 212] width 14 height 17
click at [371, 214] on input "Via your bank account" at bounding box center [371, 213] width 14 height 14
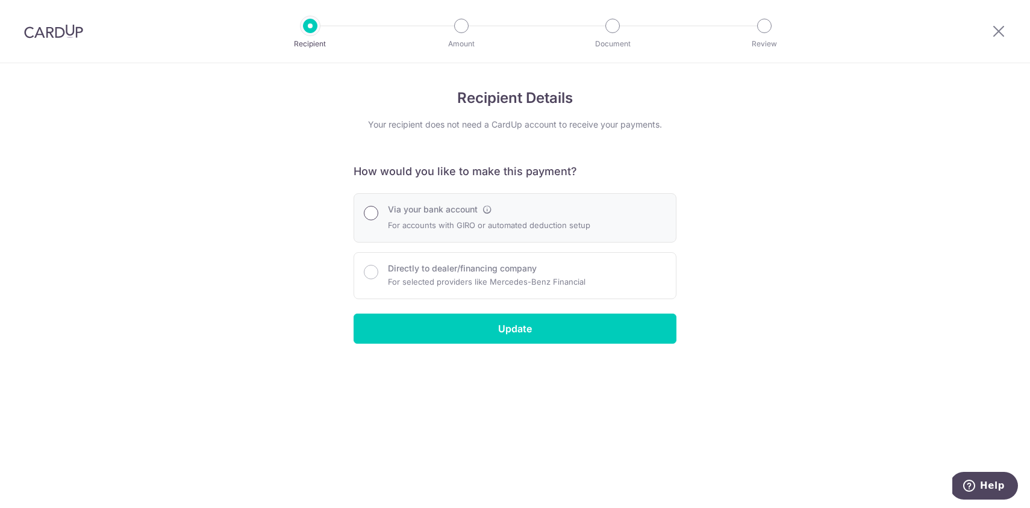
radio input "true"
click at [758, 295] on div "Recipient Details Your recipient does not need a CardUp account to receive your…" at bounding box center [515, 285] width 1030 height 445
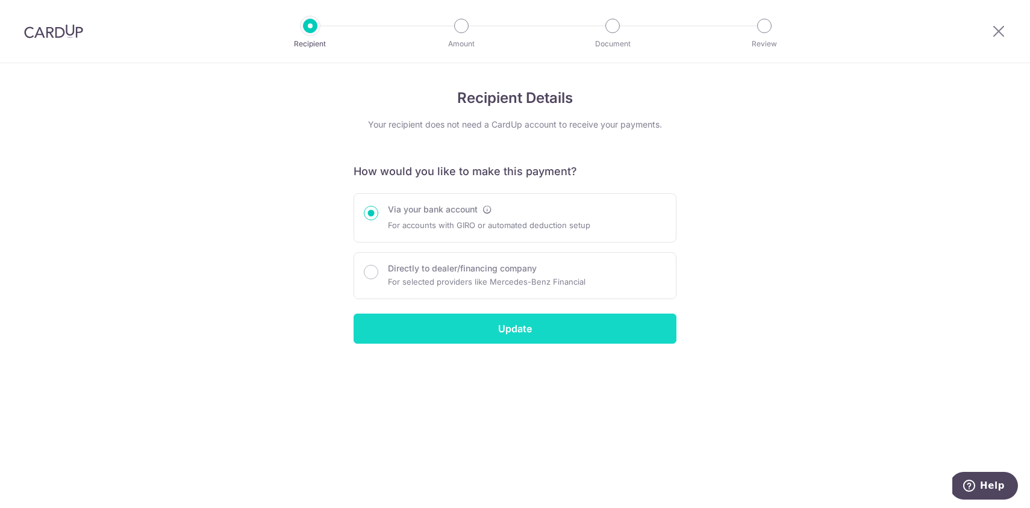
click at [633, 338] on input "Update" at bounding box center [515, 329] width 323 height 30
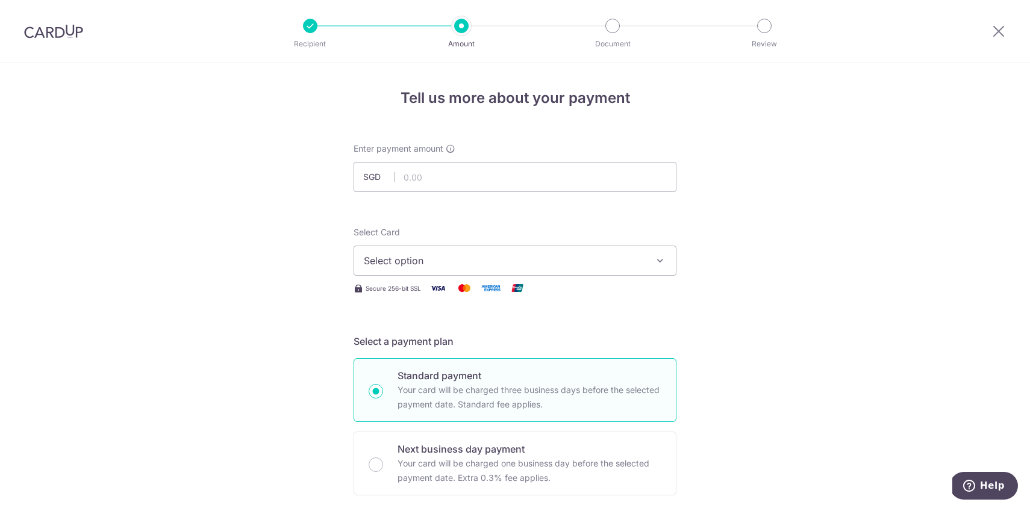
click at [1005, 36] on icon at bounding box center [998, 30] width 14 height 15
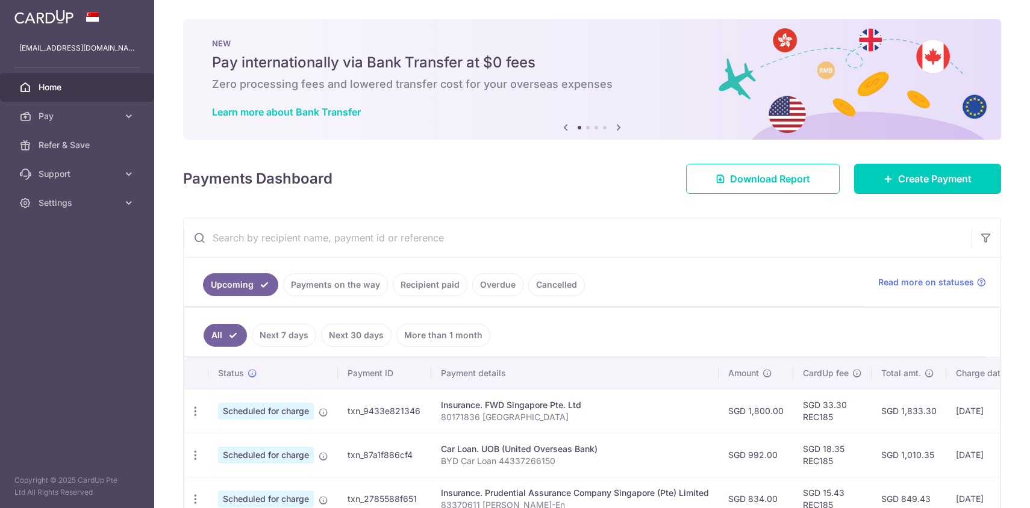
scroll to position [75, 0]
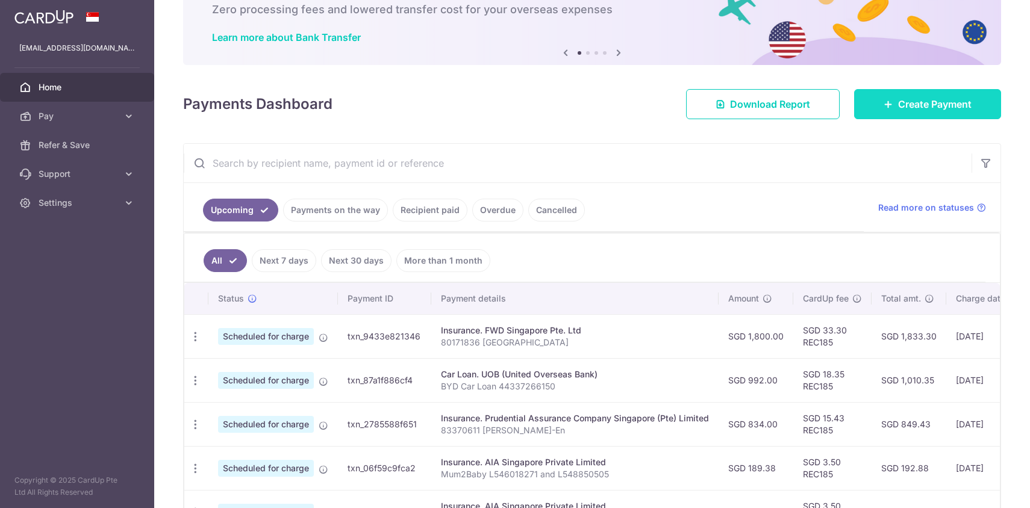
click at [908, 105] on span "Create Payment" at bounding box center [934, 104] width 73 height 14
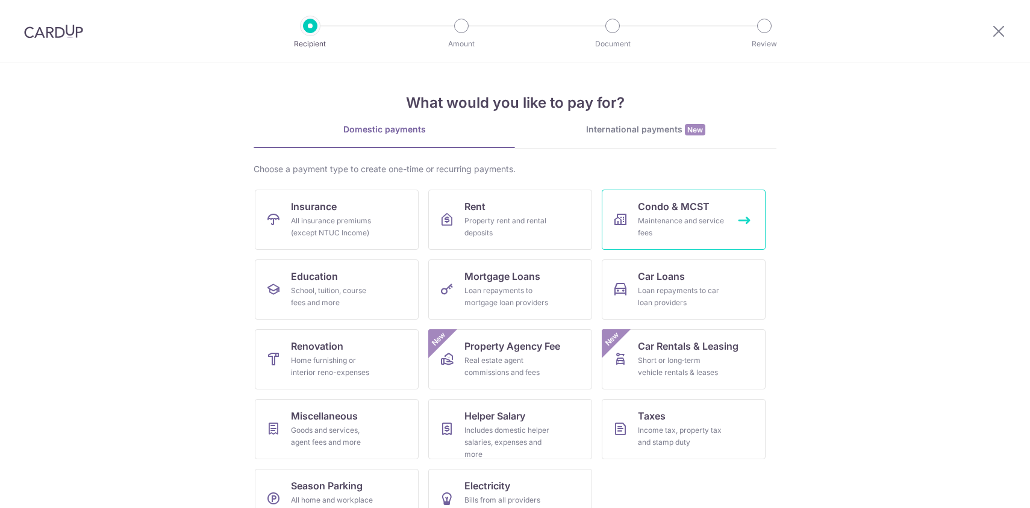
scroll to position [31, 0]
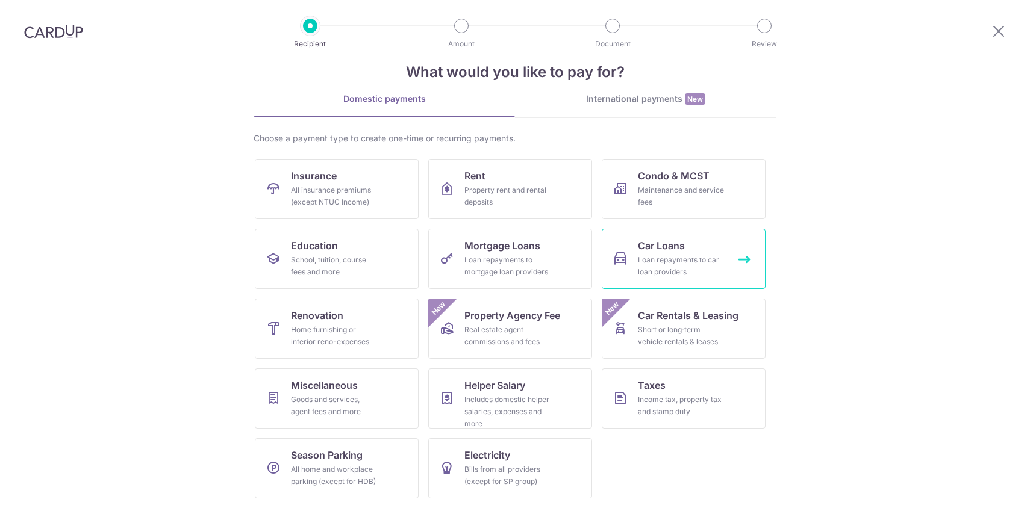
click at [684, 251] on span "Car Loans" at bounding box center [661, 246] width 47 height 14
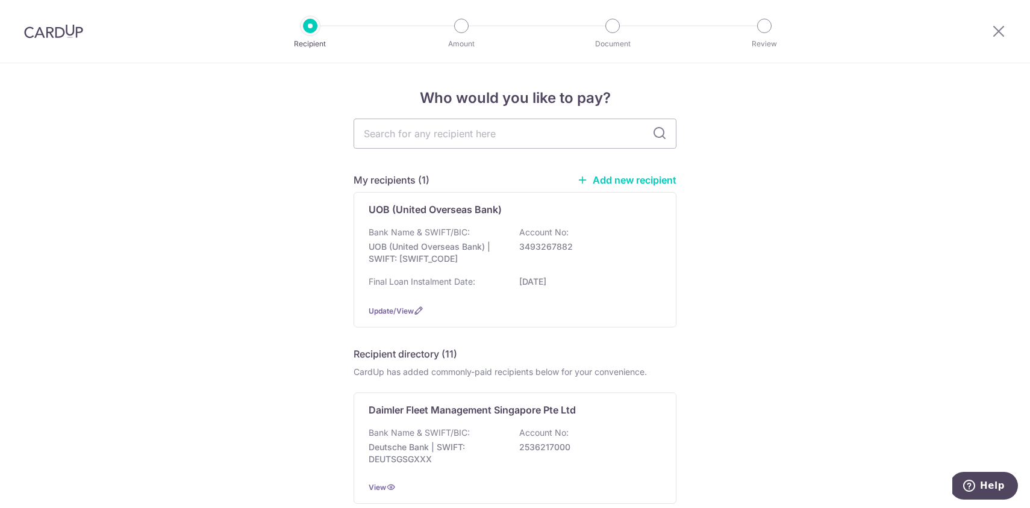
click at [631, 183] on link "Add new recipient" at bounding box center [626, 180] width 99 height 12
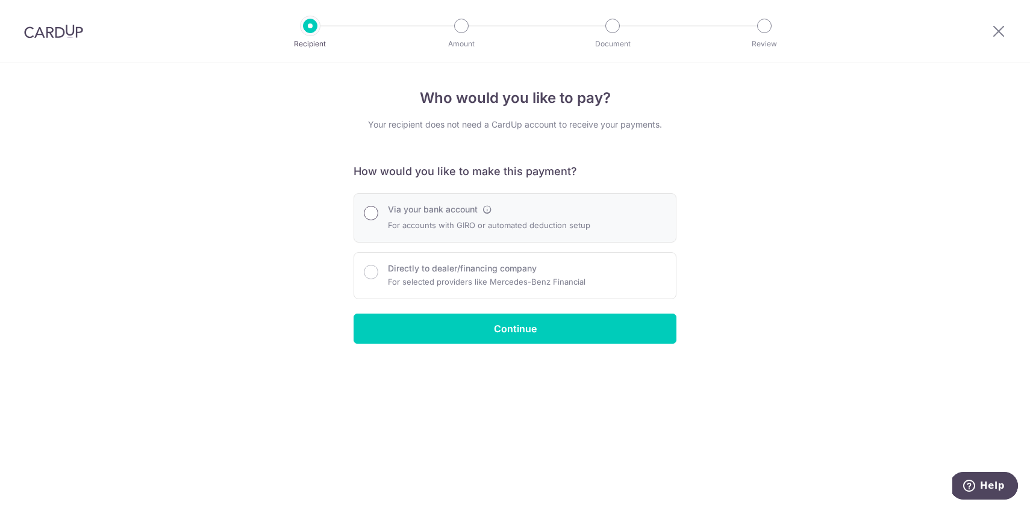
click at [372, 208] on input "Via your bank account" at bounding box center [371, 213] width 14 height 14
radio input "true"
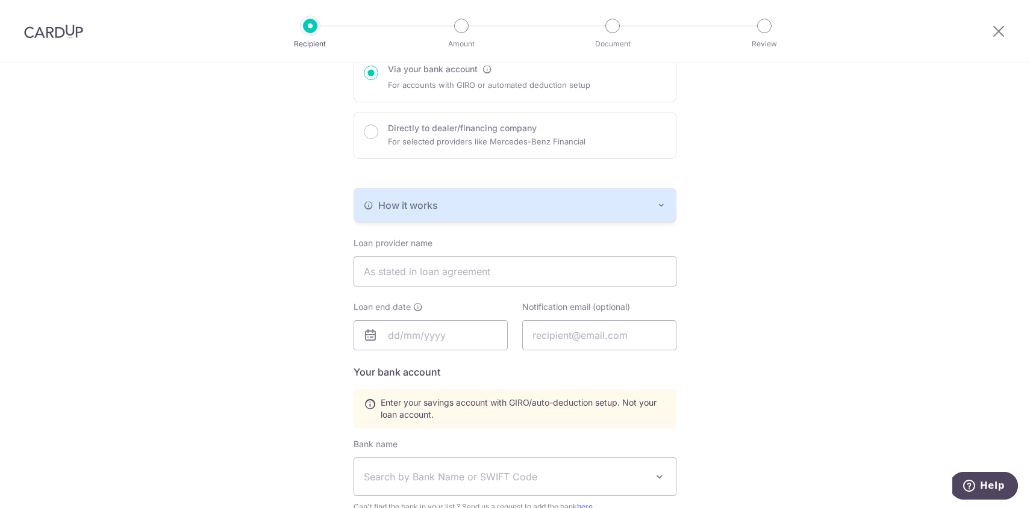
scroll to position [177, 0]
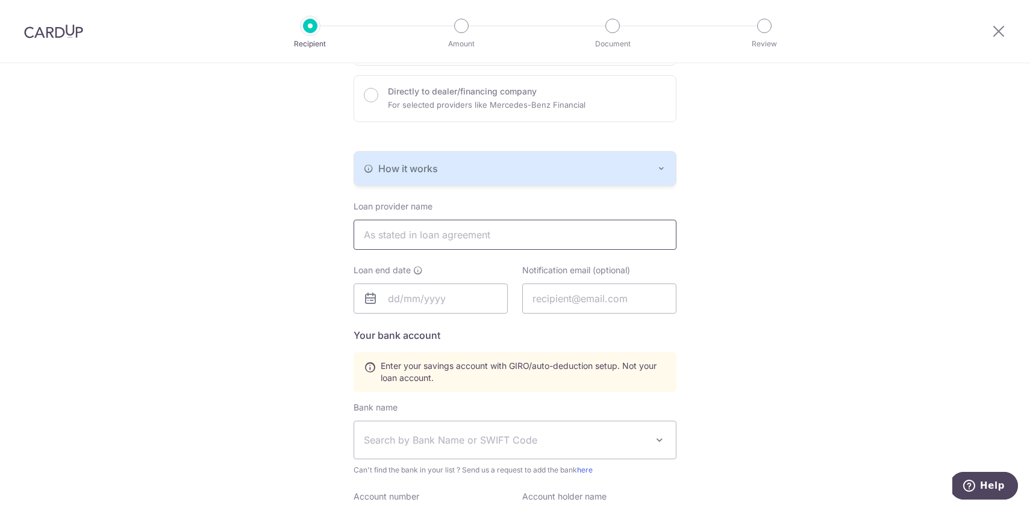
click at [475, 235] on input "text" at bounding box center [515, 235] width 323 height 30
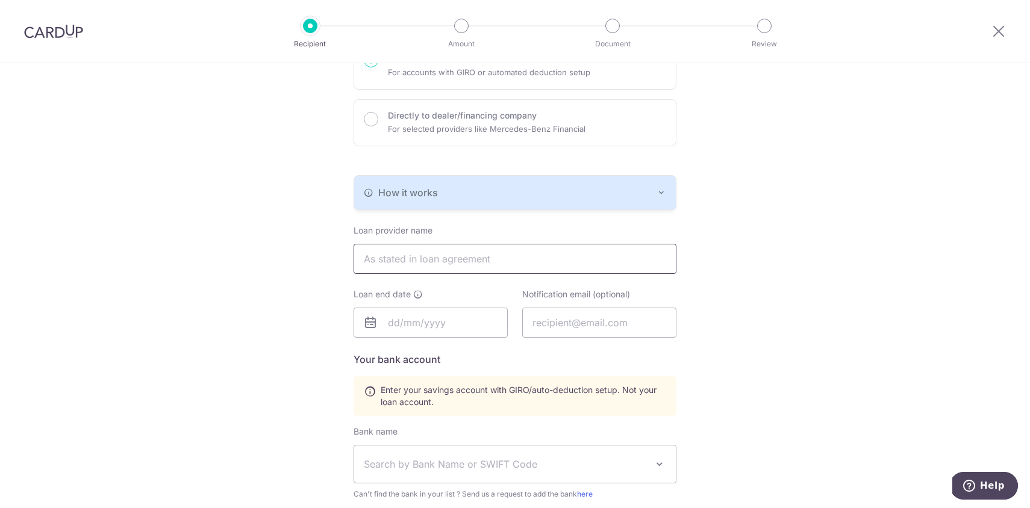
scroll to position [202, 0]
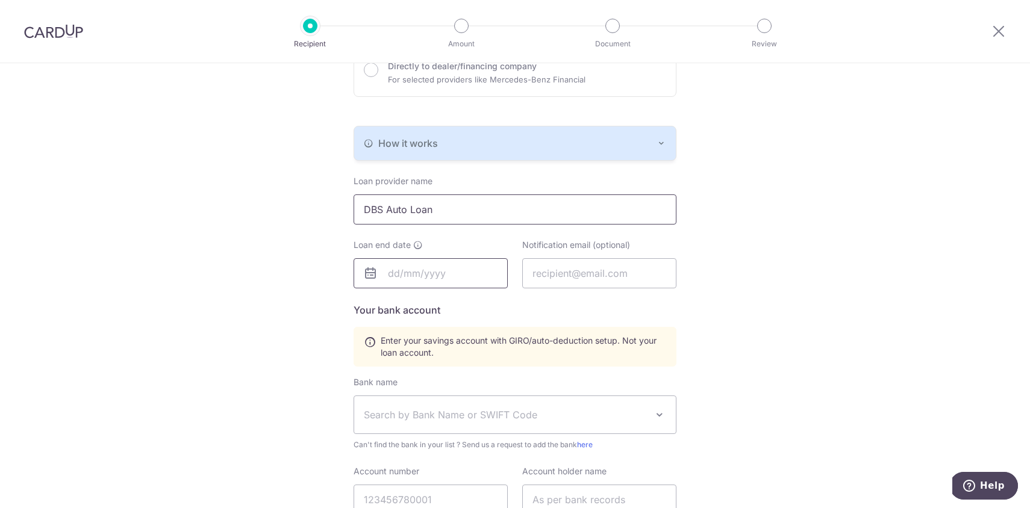
type input "DBS Auto Loan"
click at [394, 273] on input "text" at bounding box center [431, 273] width 154 height 30
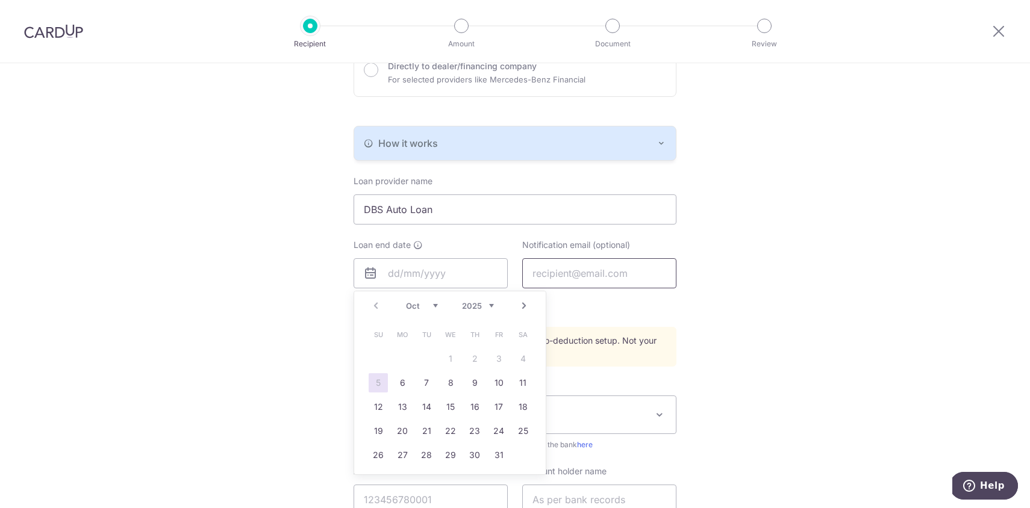
click at [584, 276] on input "text" at bounding box center [599, 273] width 154 height 30
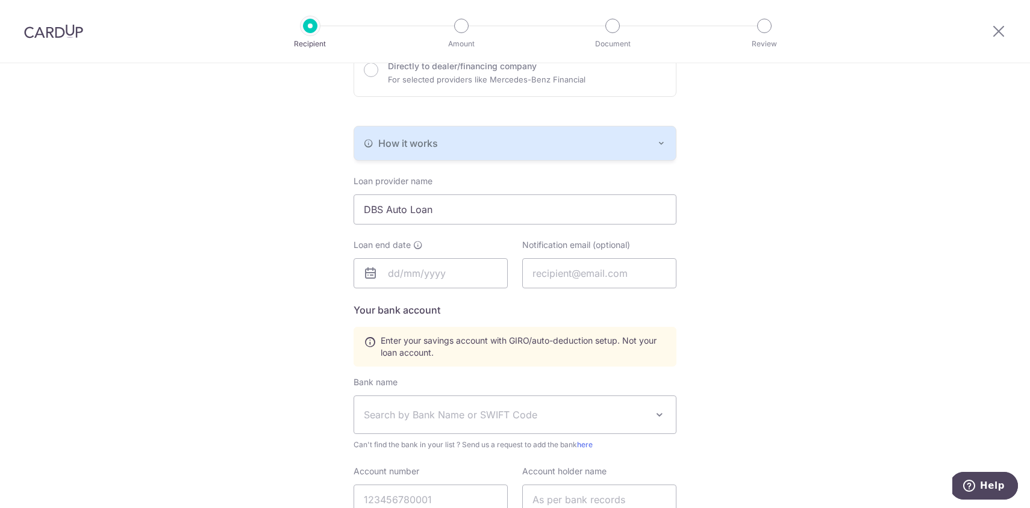
click at [831, 242] on div "Who would you like to pay? Your recipient does not need a CardUp account to rec…" at bounding box center [515, 280] width 1030 height 838
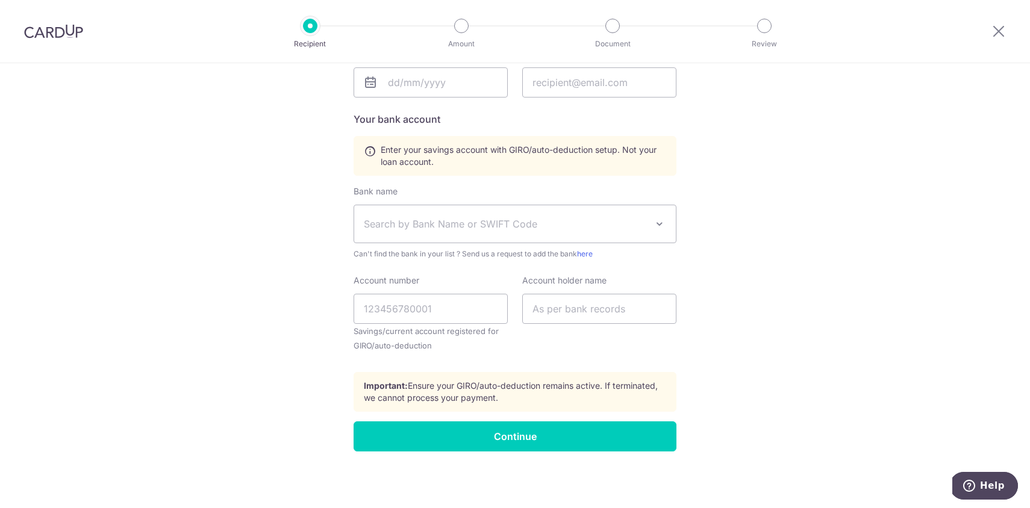
scroll to position [285, 0]
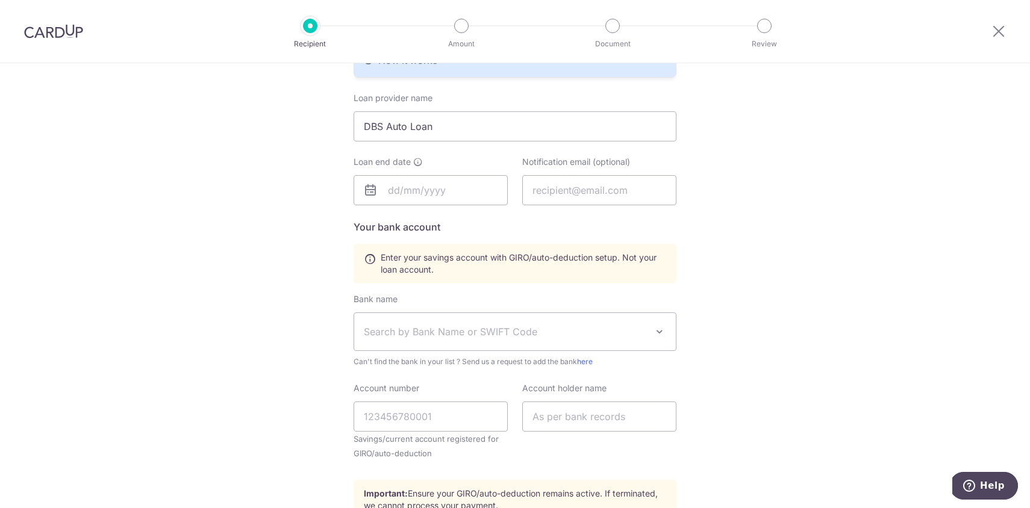
click at [373, 190] on icon at bounding box center [370, 190] width 14 height 14
click at [393, 189] on input "text" at bounding box center [431, 190] width 154 height 30
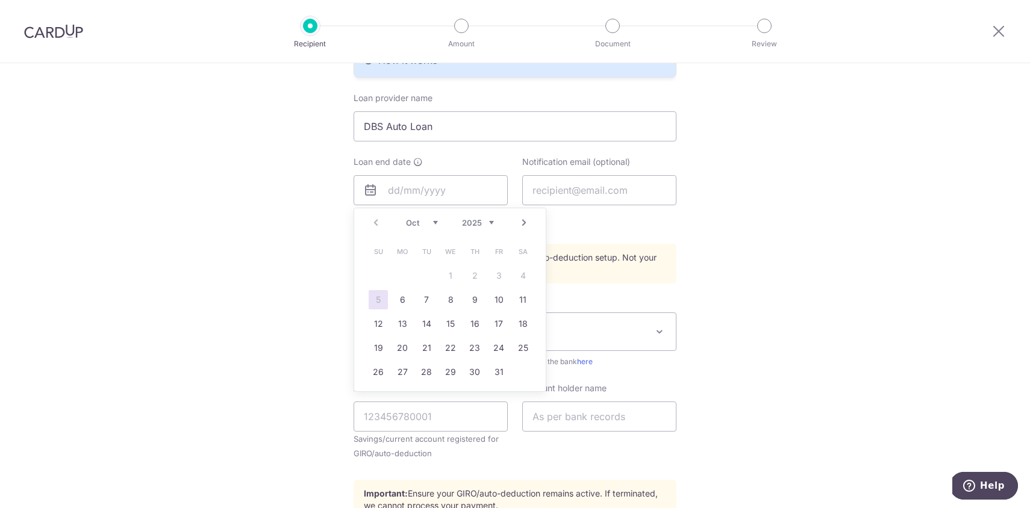
click at [490, 222] on select "2025 2026 2027 2028 2029 2030 2031 2032 2033 2034 2035" at bounding box center [478, 223] width 32 height 10
click at [429, 221] on select "Jan Feb Mar Apr May Jun Jul Aug Sep Oct Nov Dec" at bounding box center [422, 223] width 32 height 10
click at [423, 341] on link "22" at bounding box center [426, 347] width 19 height 19
type input "22/06/2032"
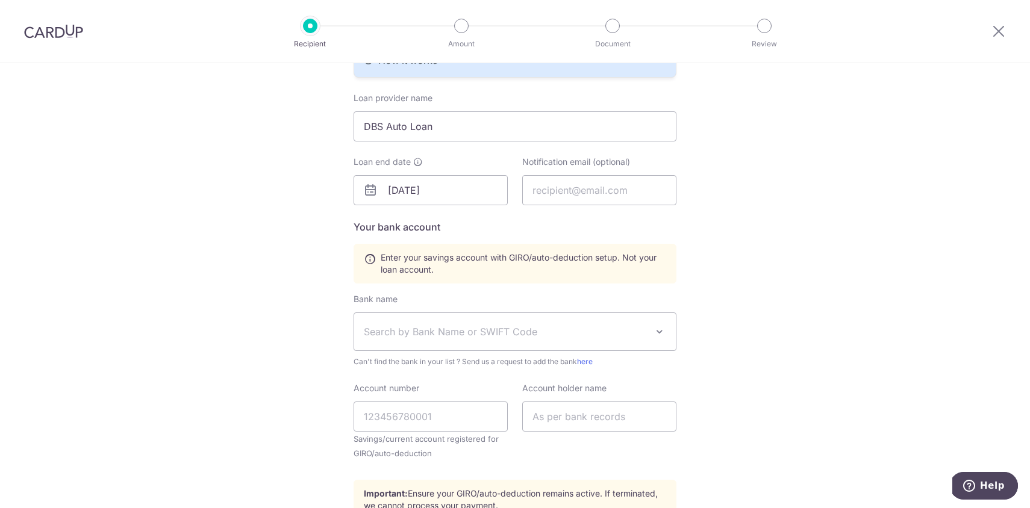
click at [745, 188] on div "Who would you like to pay? Your recipient does not need a CardUp account to rec…" at bounding box center [515, 197] width 1030 height 838
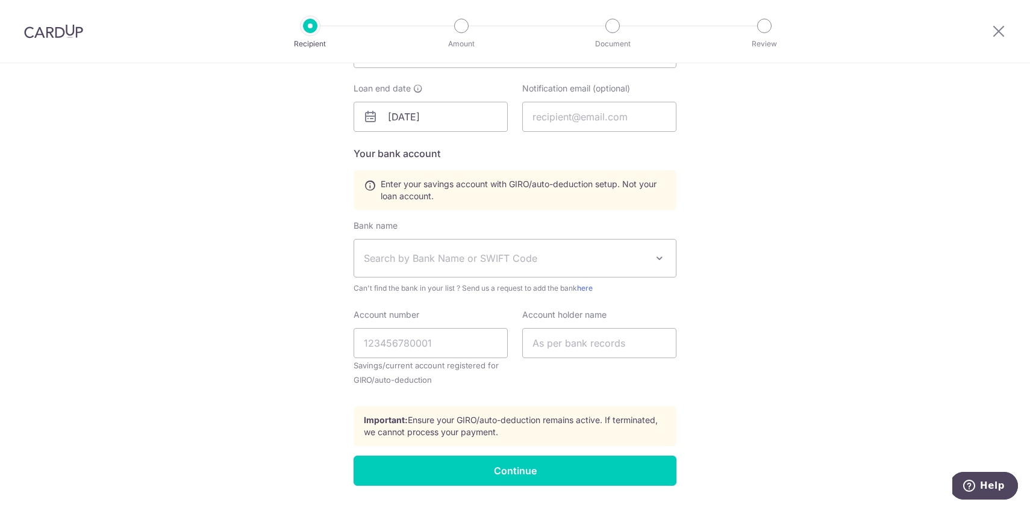
scroll to position [367, 0]
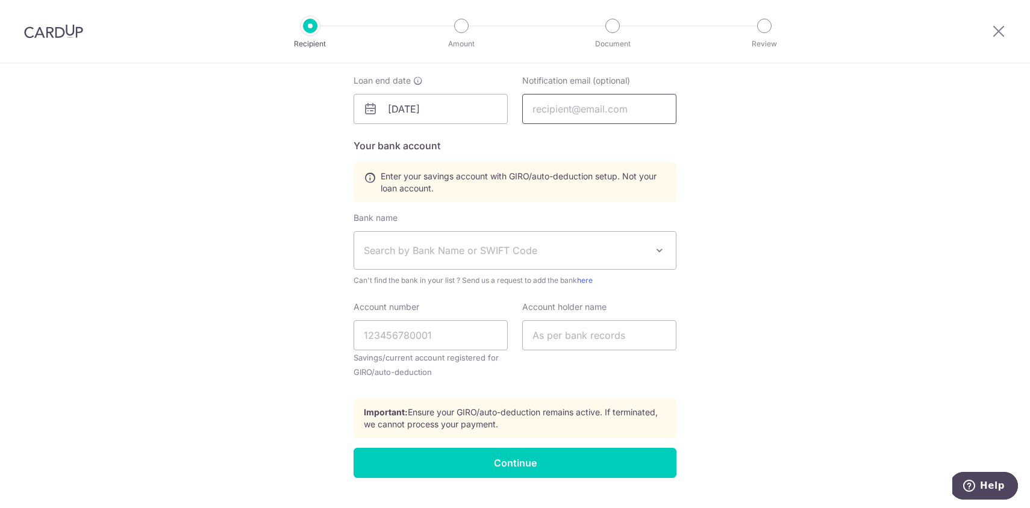
click at [619, 113] on input "text" at bounding box center [599, 109] width 154 height 30
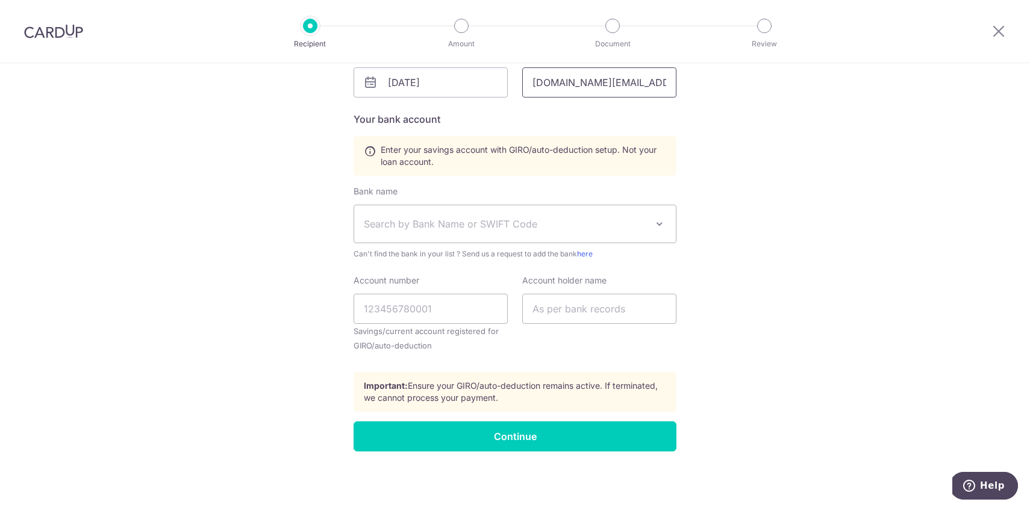
type input "hoji.kids@gmail.com"
click at [579, 220] on span "Search by Bank Name or SWIFT Code" at bounding box center [505, 224] width 283 height 14
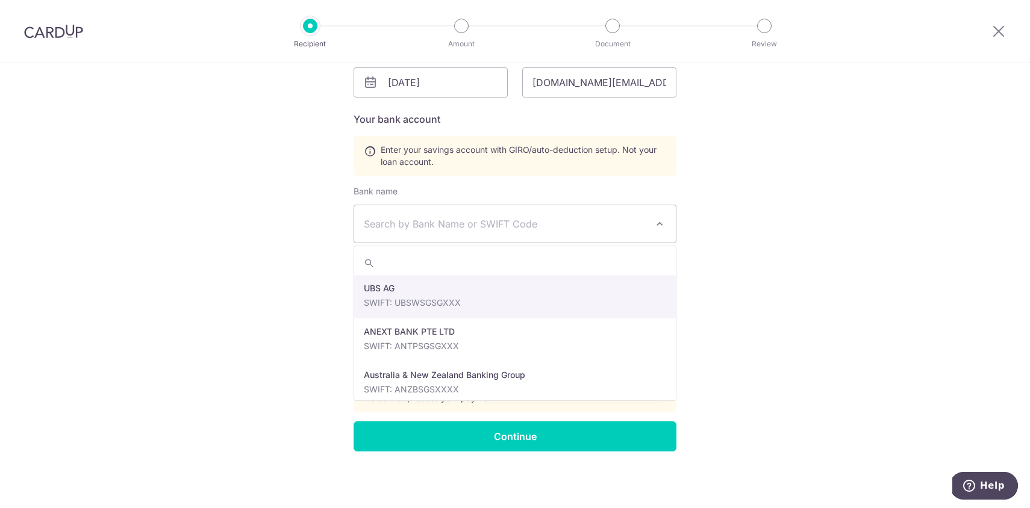
click at [731, 232] on div "Who would you like to pay? Your recipient does not need a CardUp account to rec…" at bounding box center [515, 89] width 1030 height 838
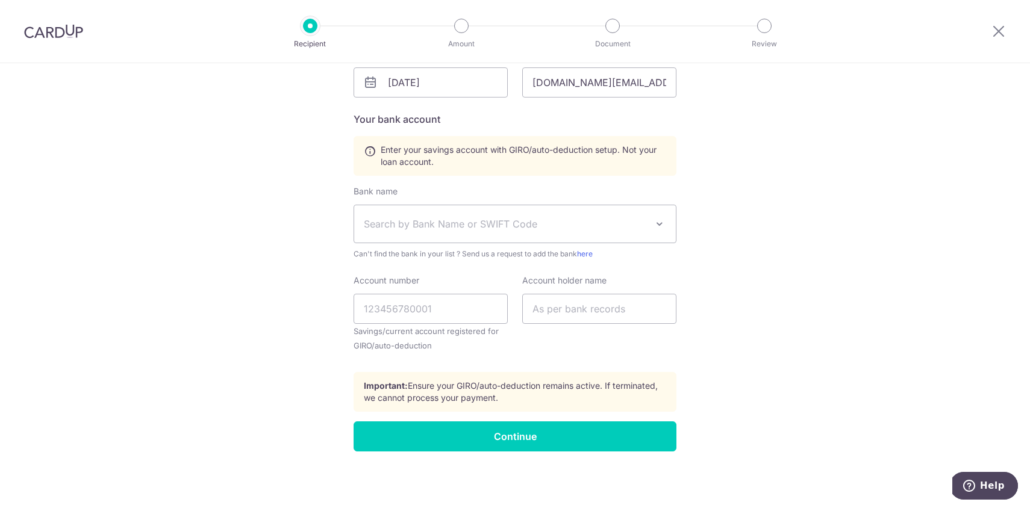
click at [531, 229] on span "Search by Bank Name or SWIFT Code" at bounding box center [505, 224] width 283 height 14
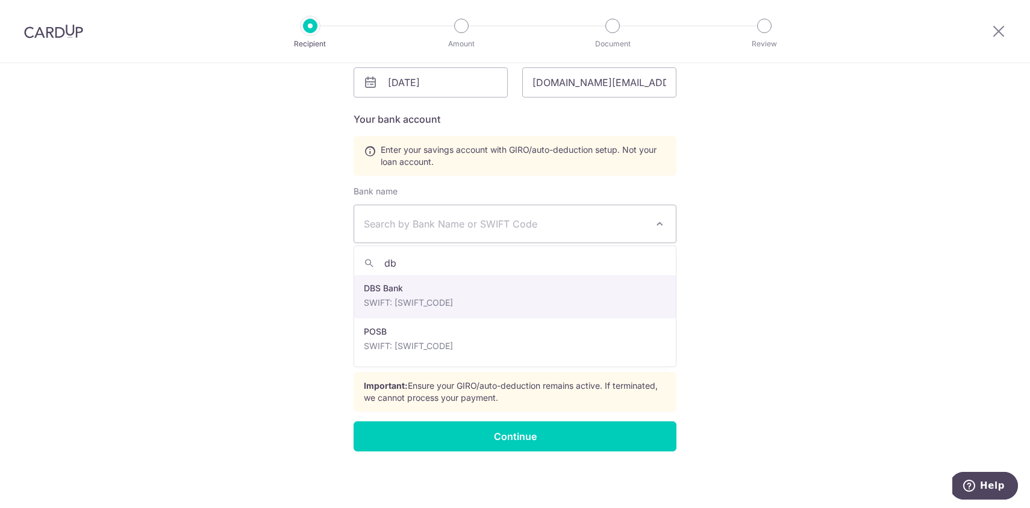
type input "dbs"
select select "6"
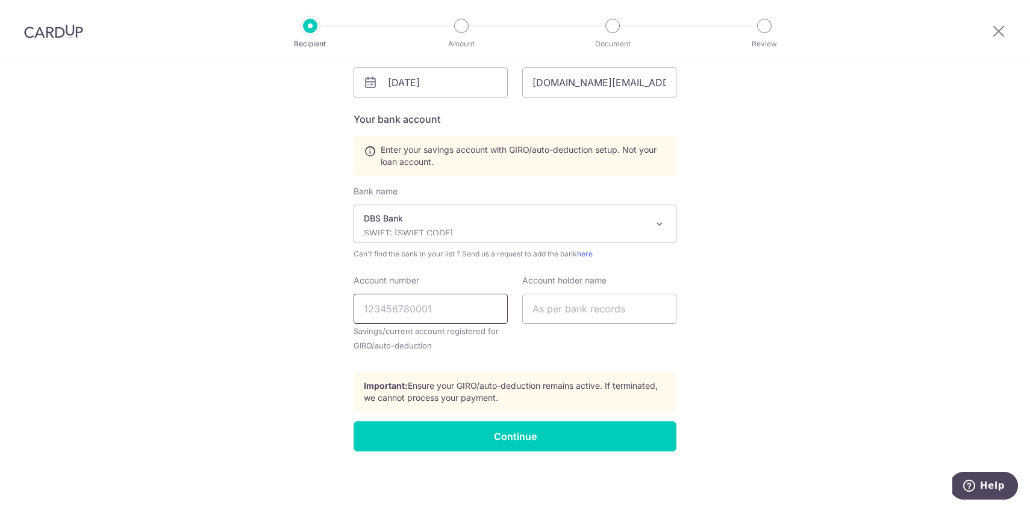
click at [422, 312] on input "Account number" at bounding box center [431, 309] width 154 height 30
type input "1208478660"
type input "R"
type input "Tan Hong Guang (Chen Hongyuan)"
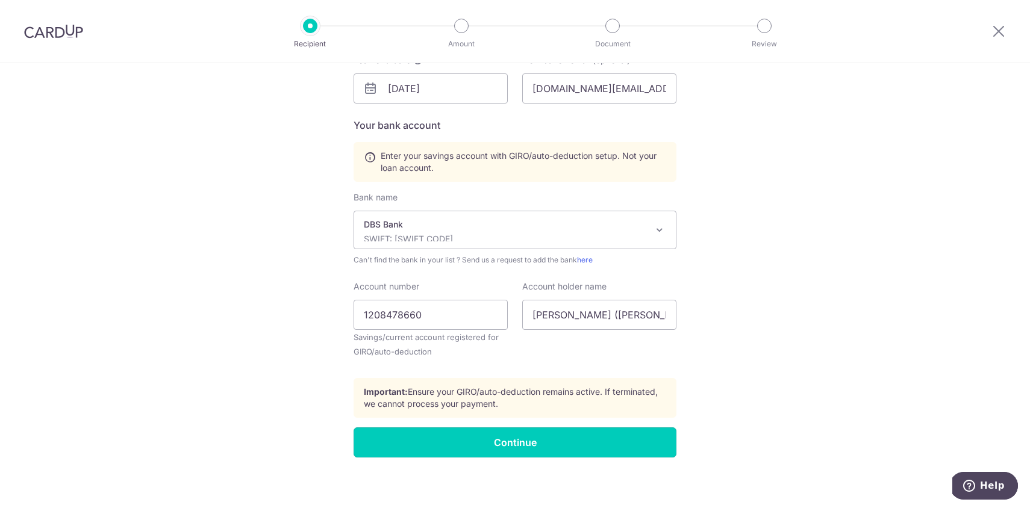
scroll to position [393, 0]
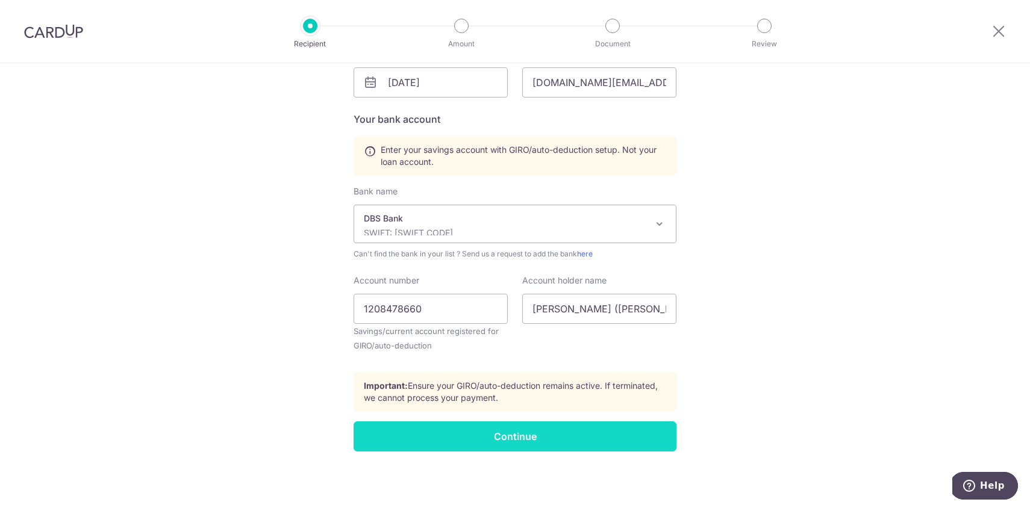
click at [494, 432] on input "Continue" at bounding box center [515, 437] width 323 height 30
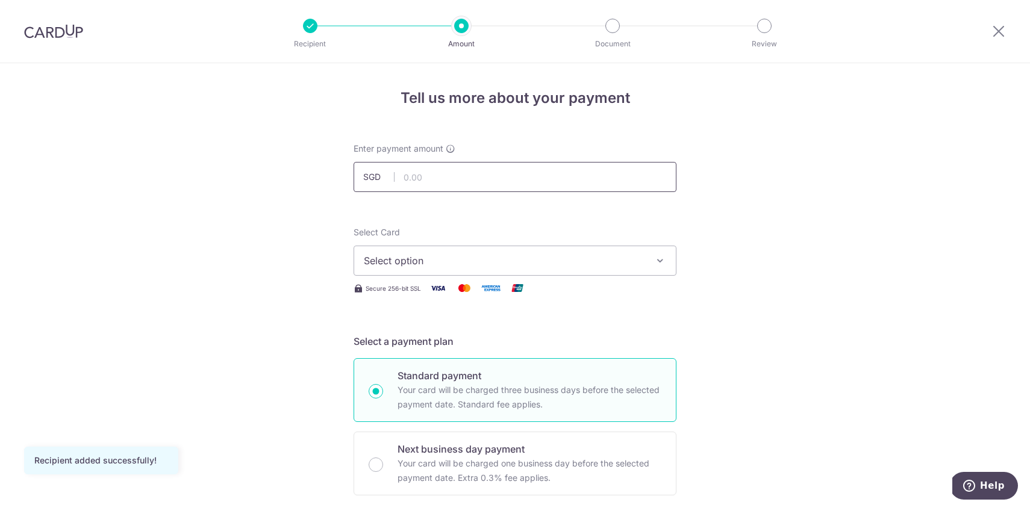
click at [483, 176] on input "text" at bounding box center [515, 177] width 323 height 30
type input "992.00"
click at [497, 255] on span "Select option" at bounding box center [504, 261] width 281 height 14
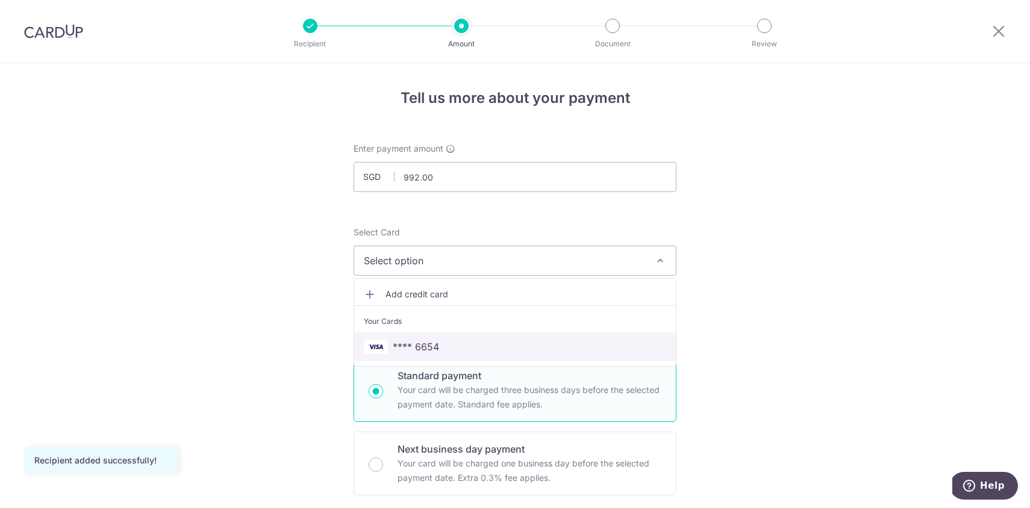
click at [461, 341] on span "**** 6654" at bounding box center [515, 347] width 302 height 14
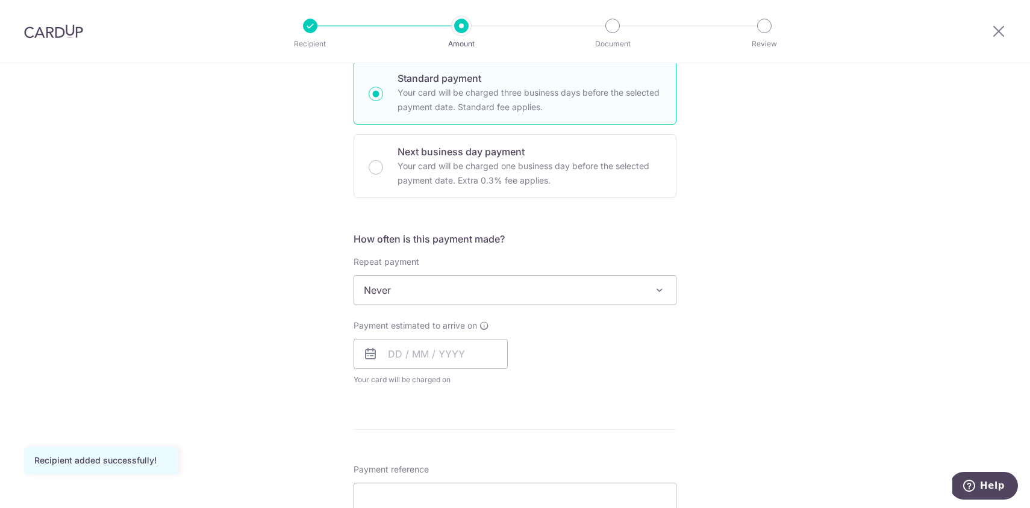
scroll to position [321, 0]
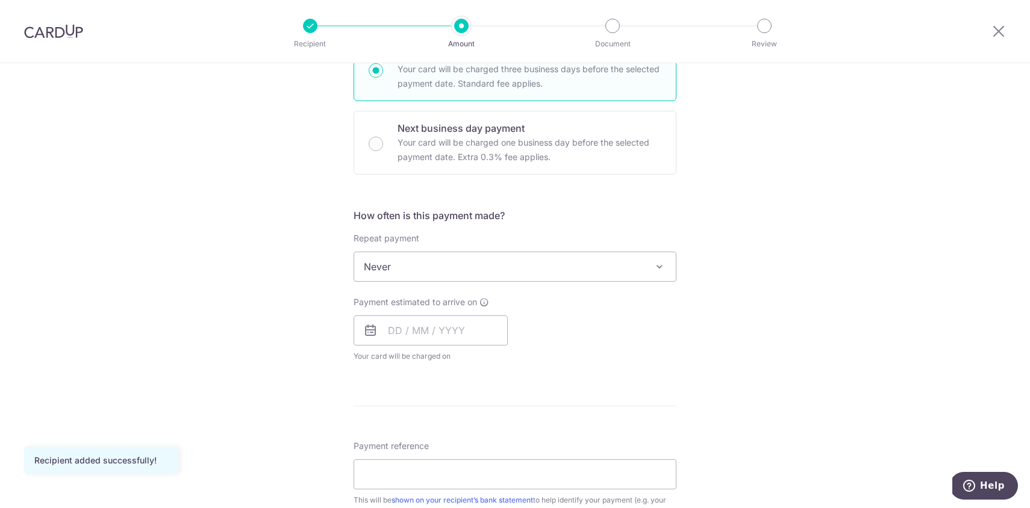
click at [472, 258] on span "Never" at bounding box center [515, 266] width 322 height 29
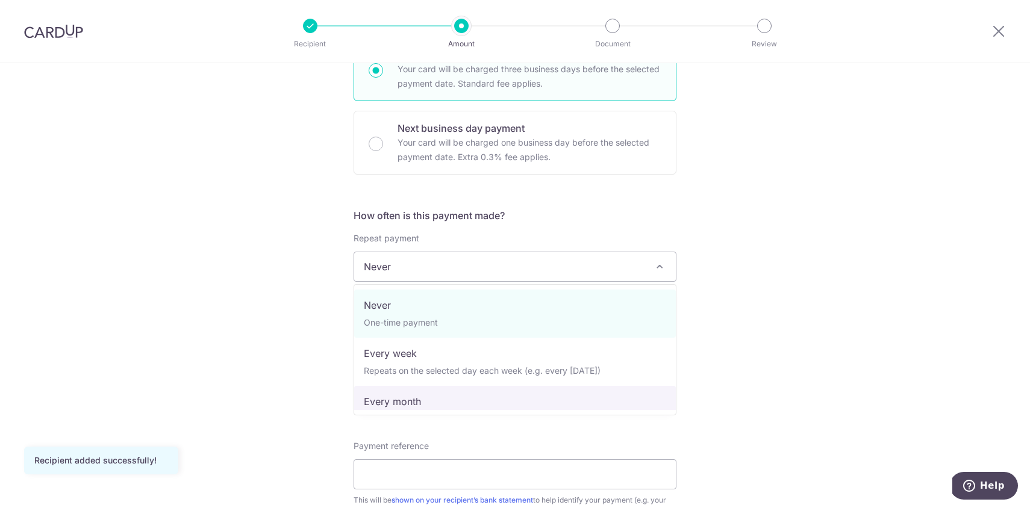
select select "3"
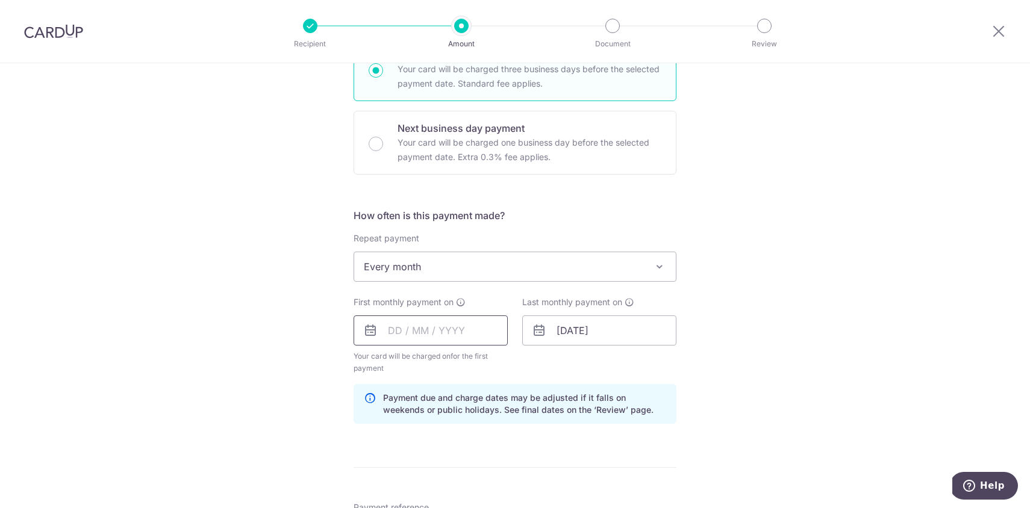
click at [401, 334] on input "text" at bounding box center [431, 331] width 154 height 30
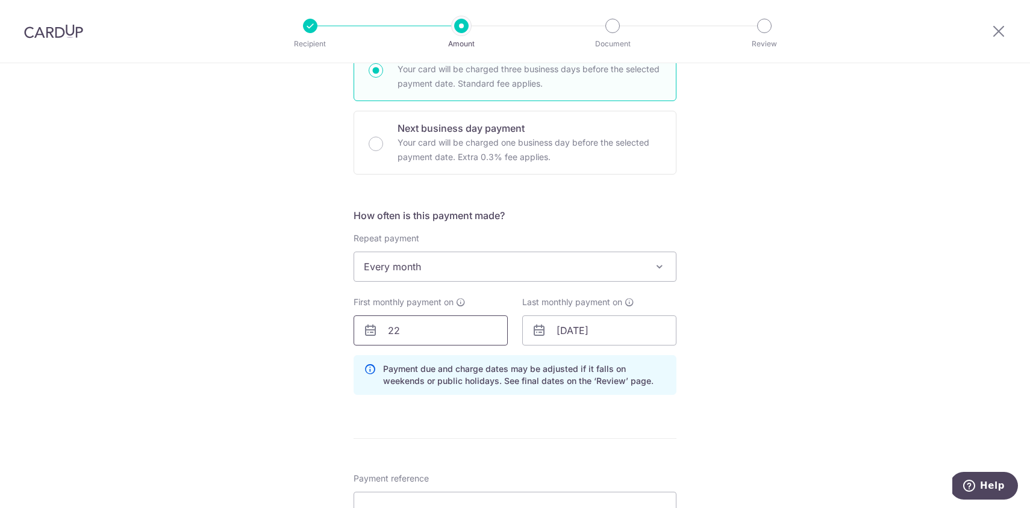
click at [440, 323] on input "22" at bounding box center [431, 331] width 154 height 30
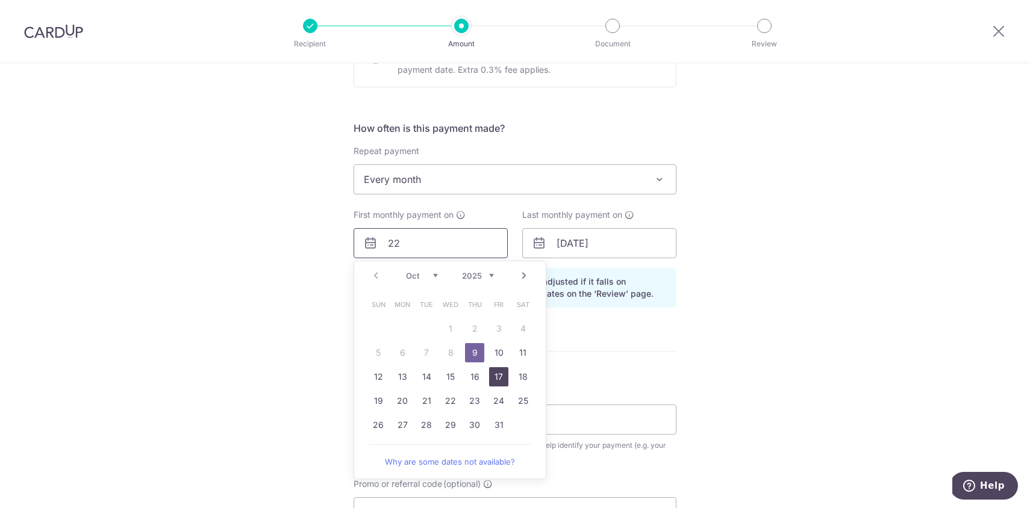
scroll to position [410, 0]
click at [454, 399] on link "22" at bounding box center [450, 399] width 19 height 19
type input "[DATE]"
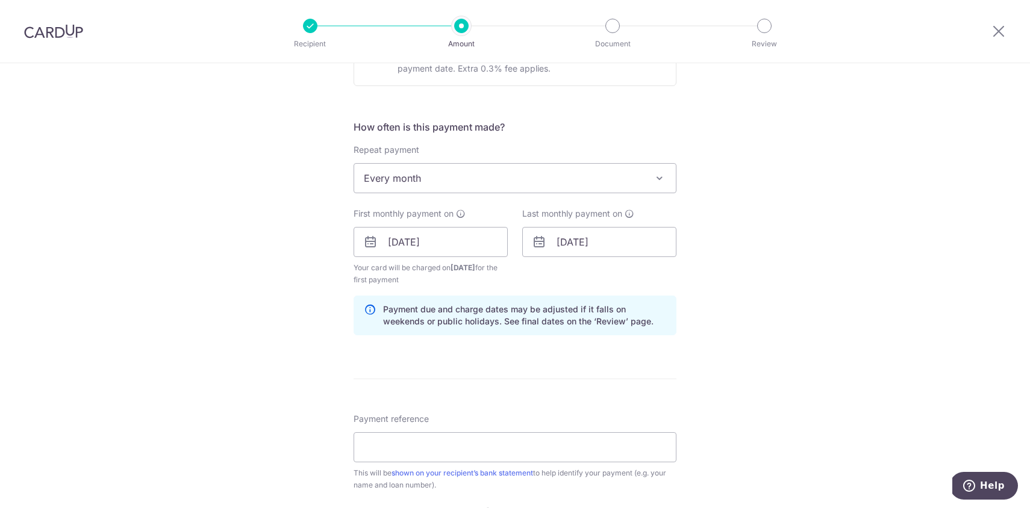
click at [310, 256] on div "Tell us more about your payment Enter payment amount SGD 992.00 992.00 Recipien…" at bounding box center [515, 229] width 1030 height 1151
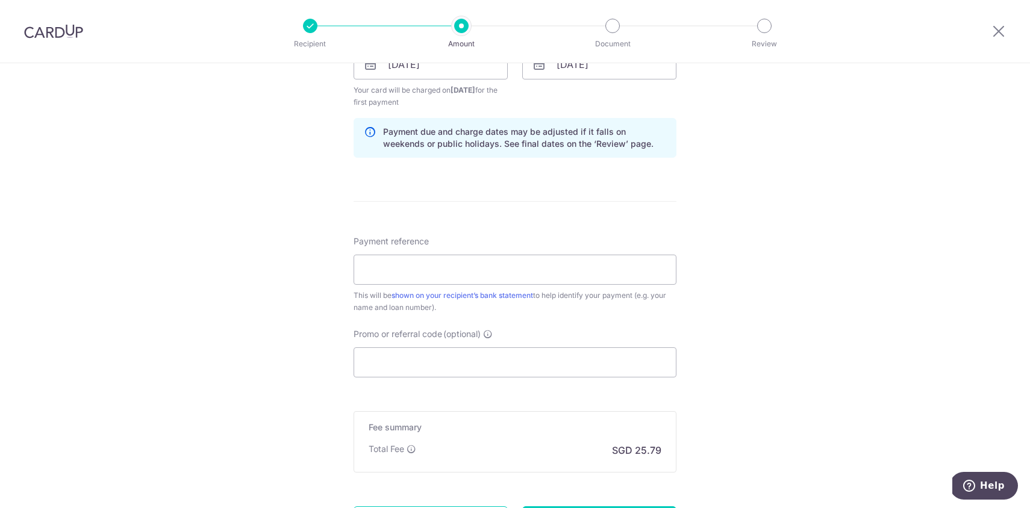
scroll to position [613, 0]
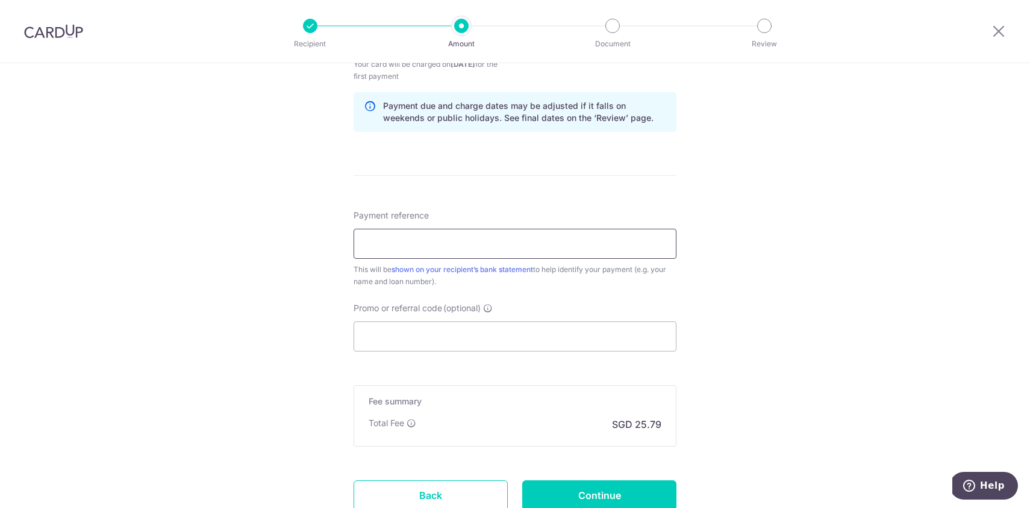
click at [413, 245] on input "Payment reference" at bounding box center [515, 244] width 323 height 30
click at [475, 253] on input "Tesla" at bounding box center [515, 244] width 323 height 30
click at [475, 249] on input "Tesla" at bounding box center [515, 244] width 323 height 30
type input "Tesla Car Loan HPR136815Z"
click at [382, 333] on input "Promo or referral code (optional)" at bounding box center [515, 337] width 323 height 30
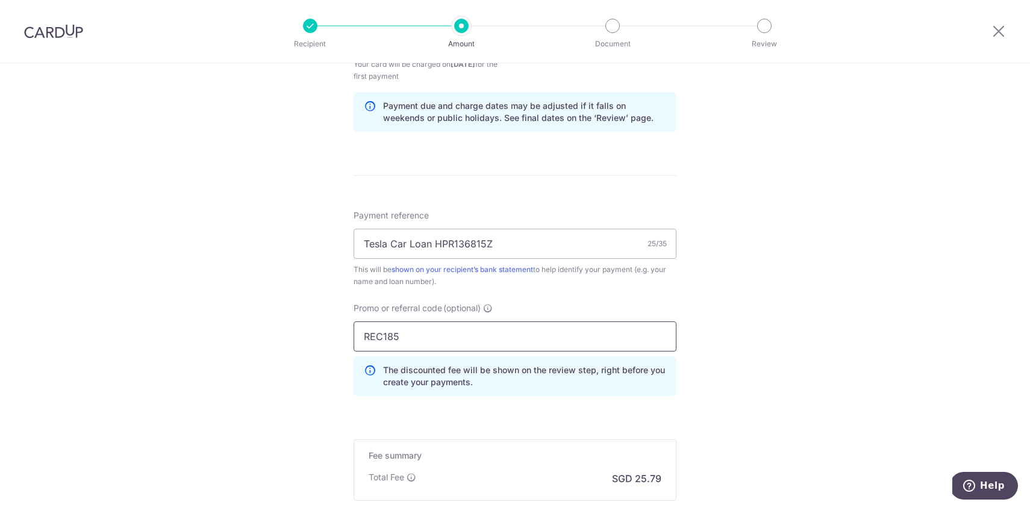
type input "REC185"
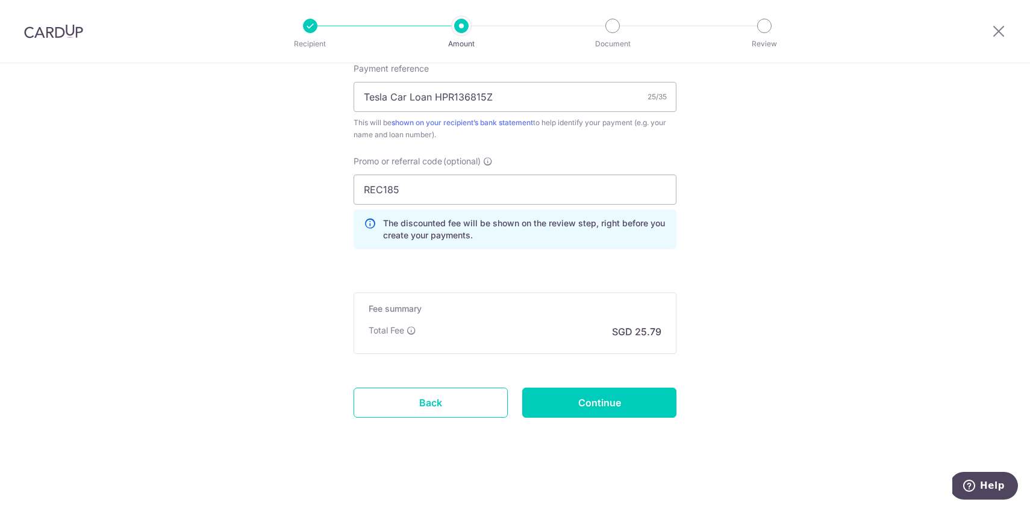
click at [567, 404] on input "Continue" at bounding box center [599, 403] width 154 height 30
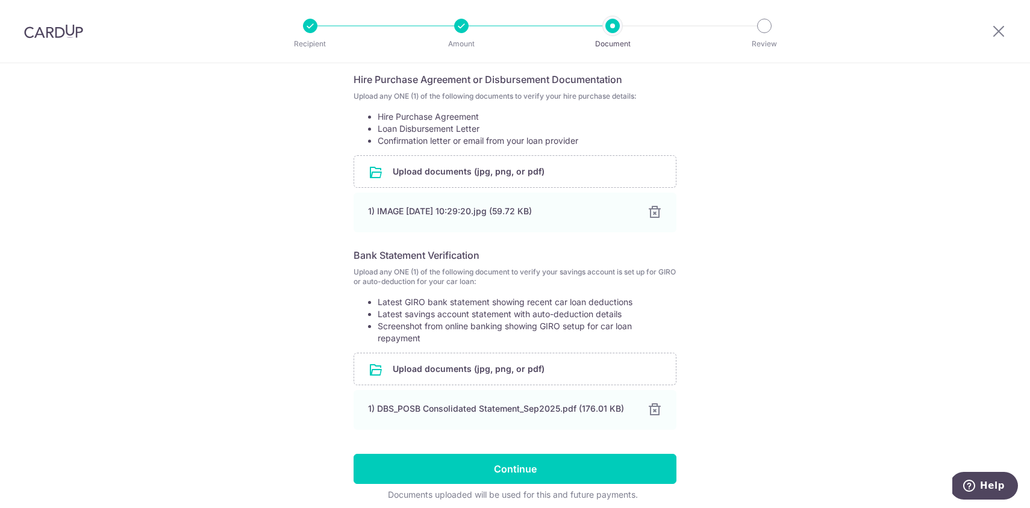
scroll to position [264, 0]
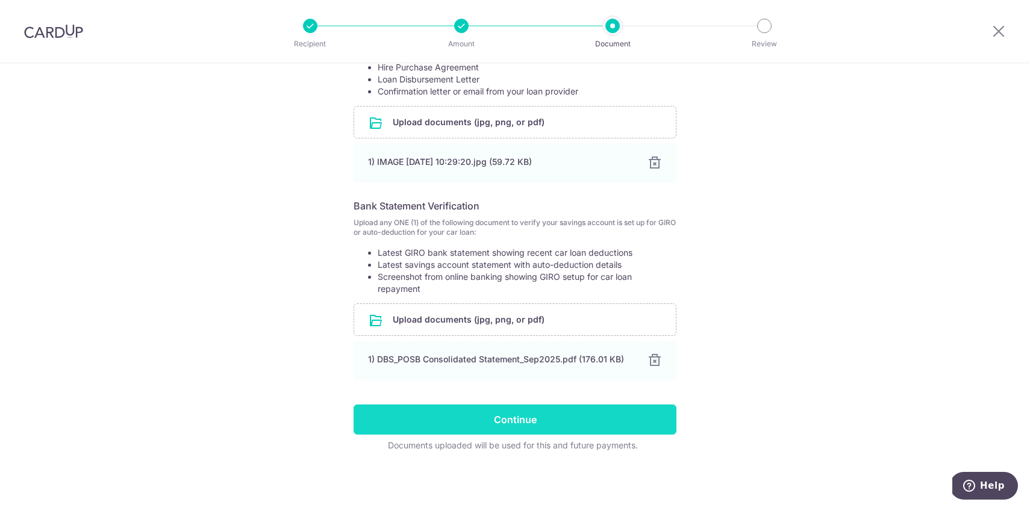
click at [534, 413] on input "Continue" at bounding box center [515, 420] width 323 height 30
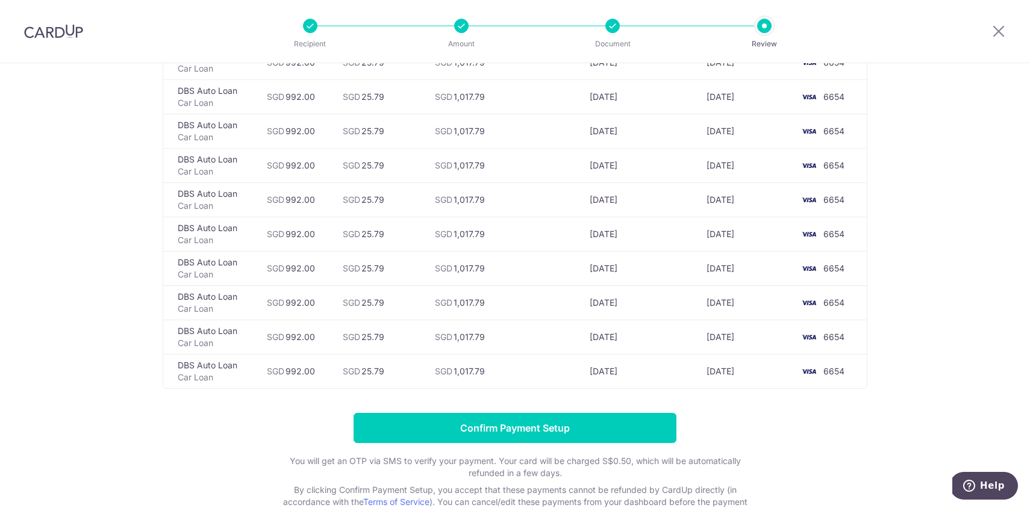
scroll to position [2662, 0]
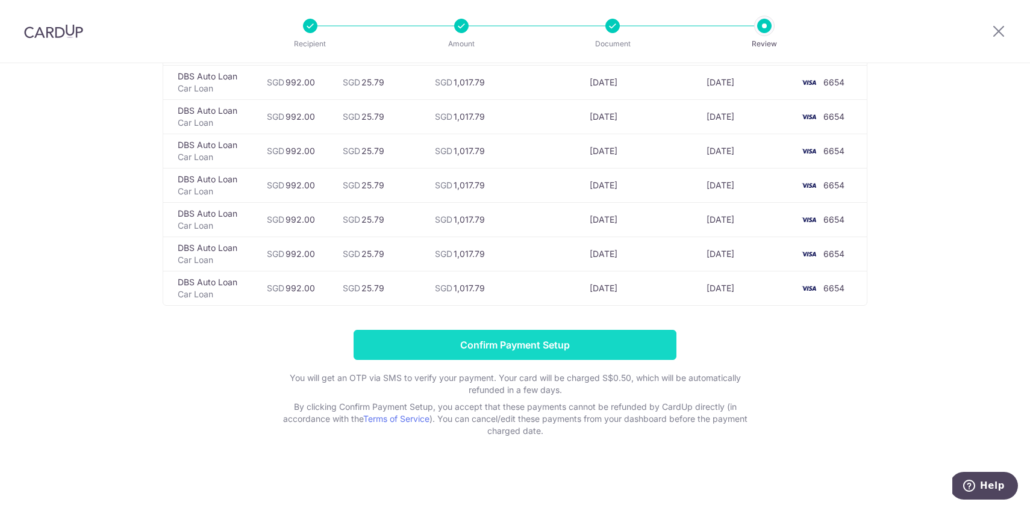
click at [605, 354] on input "Confirm Payment Setup" at bounding box center [515, 345] width 323 height 30
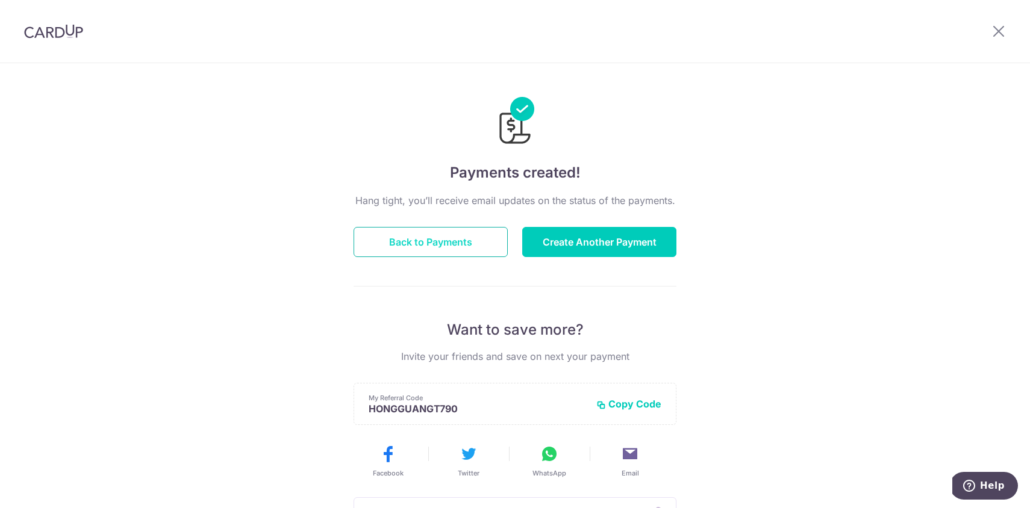
click at [449, 243] on button "Back to Payments" at bounding box center [431, 242] width 154 height 30
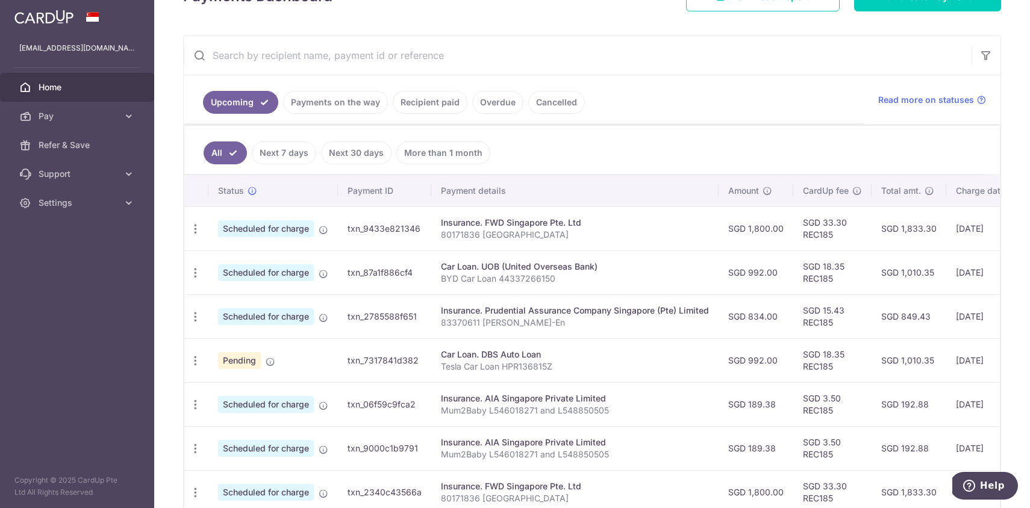
scroll to position [204, 0]
